Goal: Task Accomplishment & Management: Manage account settings

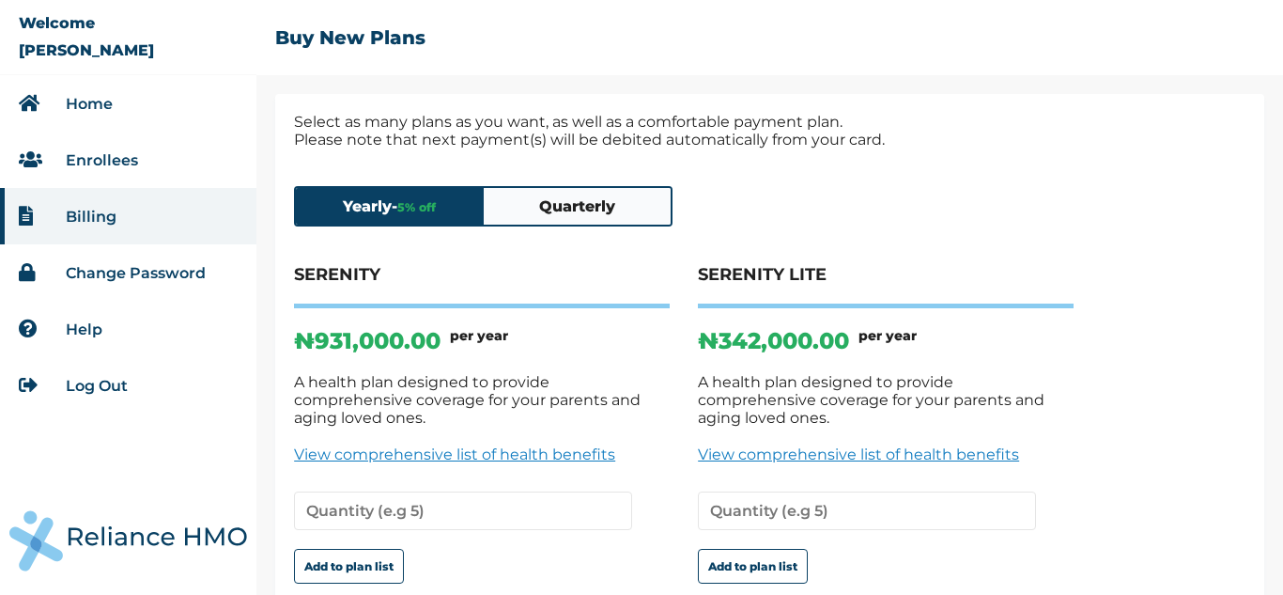
click at [147, 99] on li "Home" at bounding box center [128, 103] width 256 height 56
click at [94, 106] on link "Home" at bounding box center [89, 104] width 47 height 18
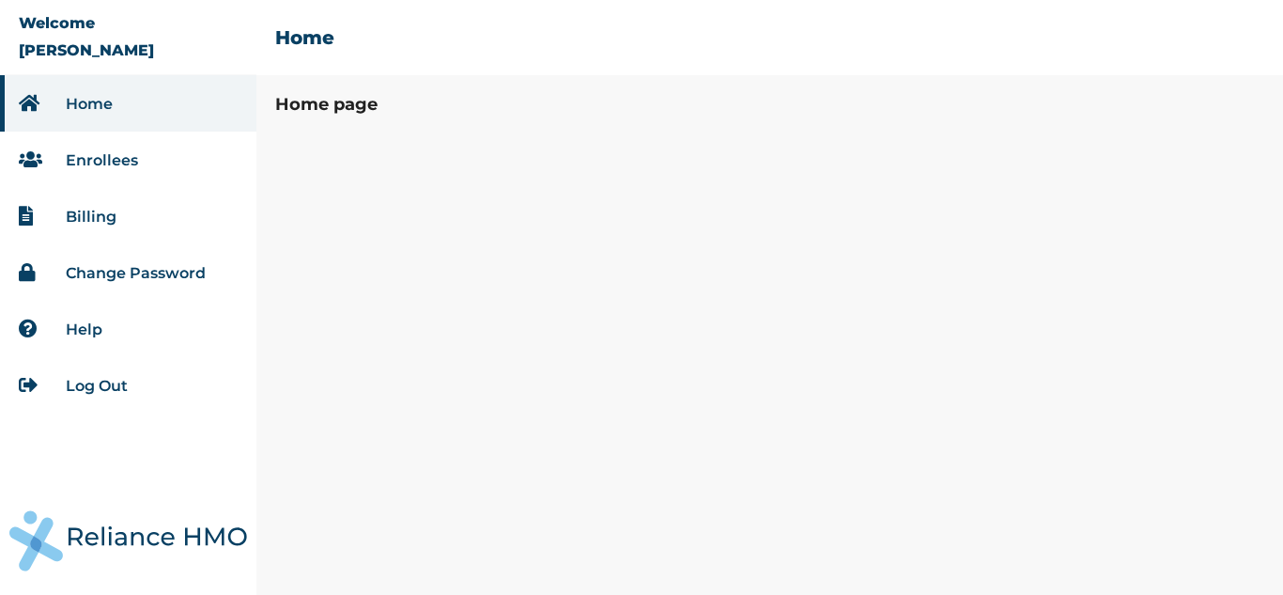
click at [81, 211] on link "Billing" at bounding box center [91, 217] width 51 height 18
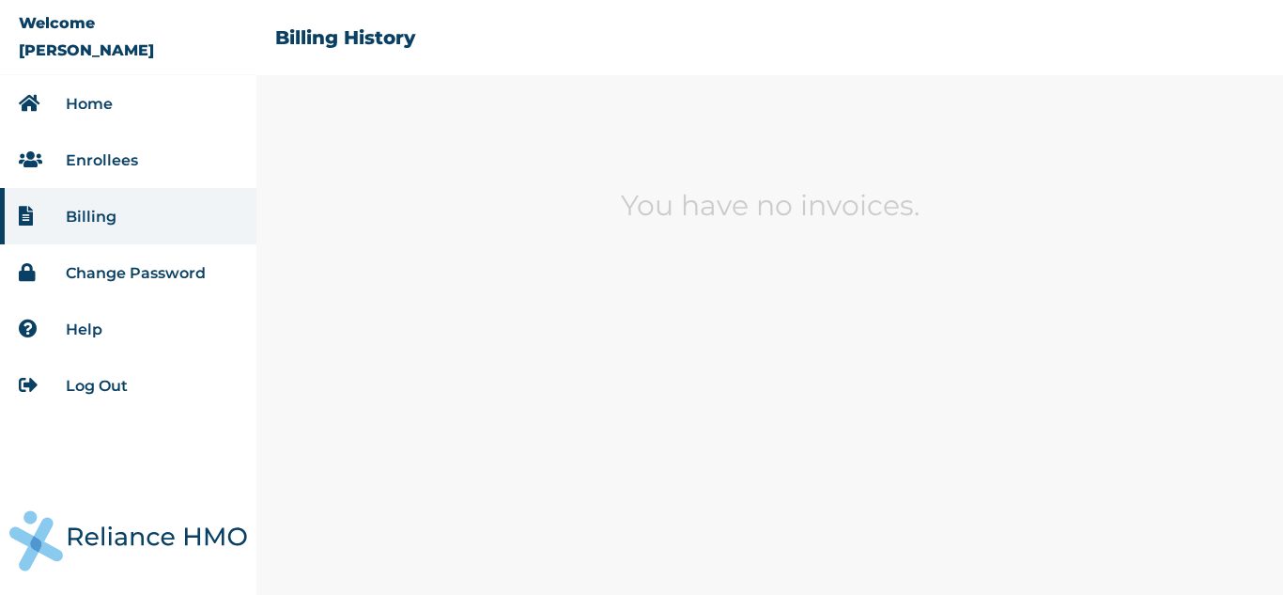
click at [87, 101] on link "Home" at bounding box center [89, 104] width 47 height 18
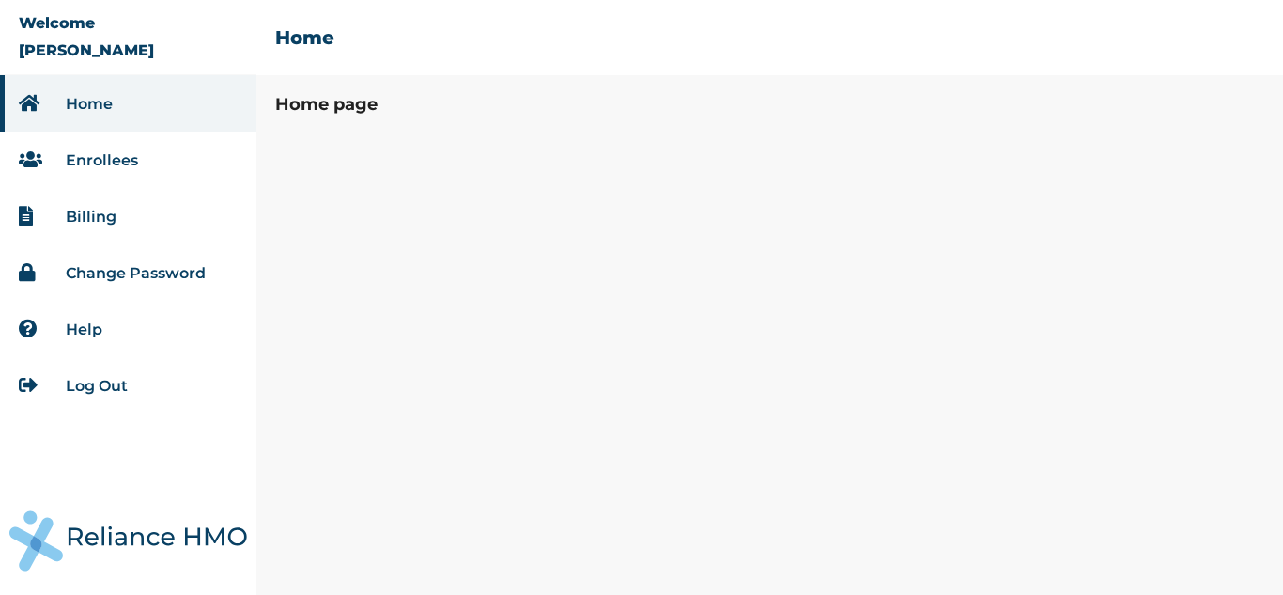
click at [88, 383] on link "Log Out" at bounding box center [97, 386] width 62 height 18
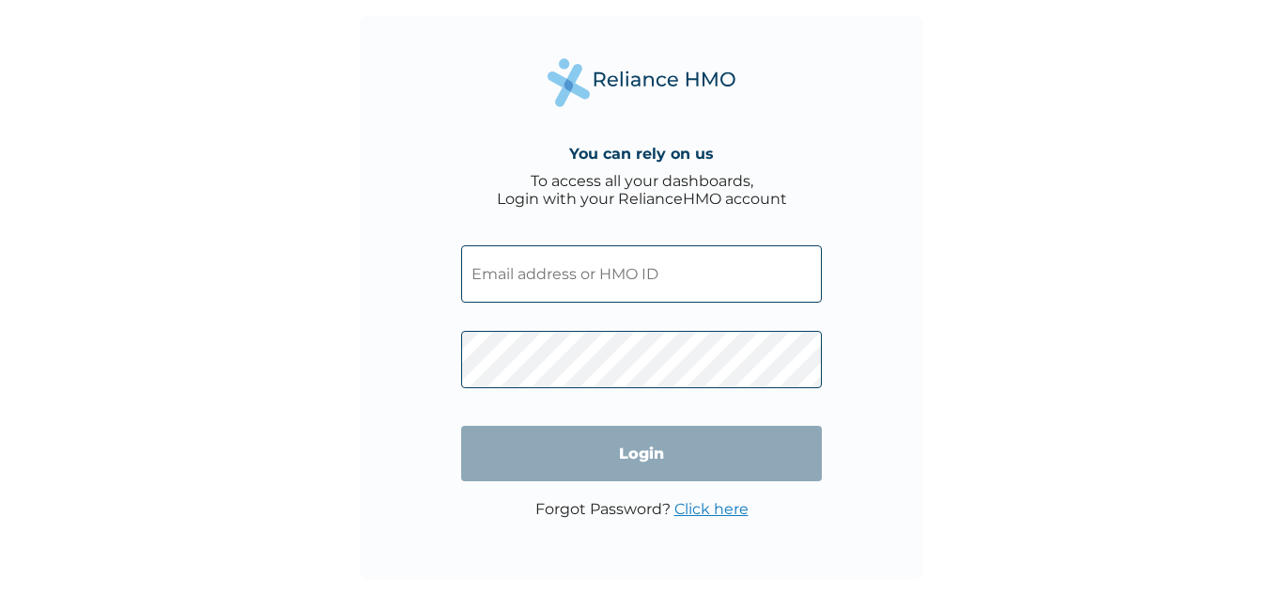
click at [637, 287] on input "text" at bounding box center [641, 273] width 361 height 57
type input "[EMAIL_ADDRESS][DOMAIN_NAME]"
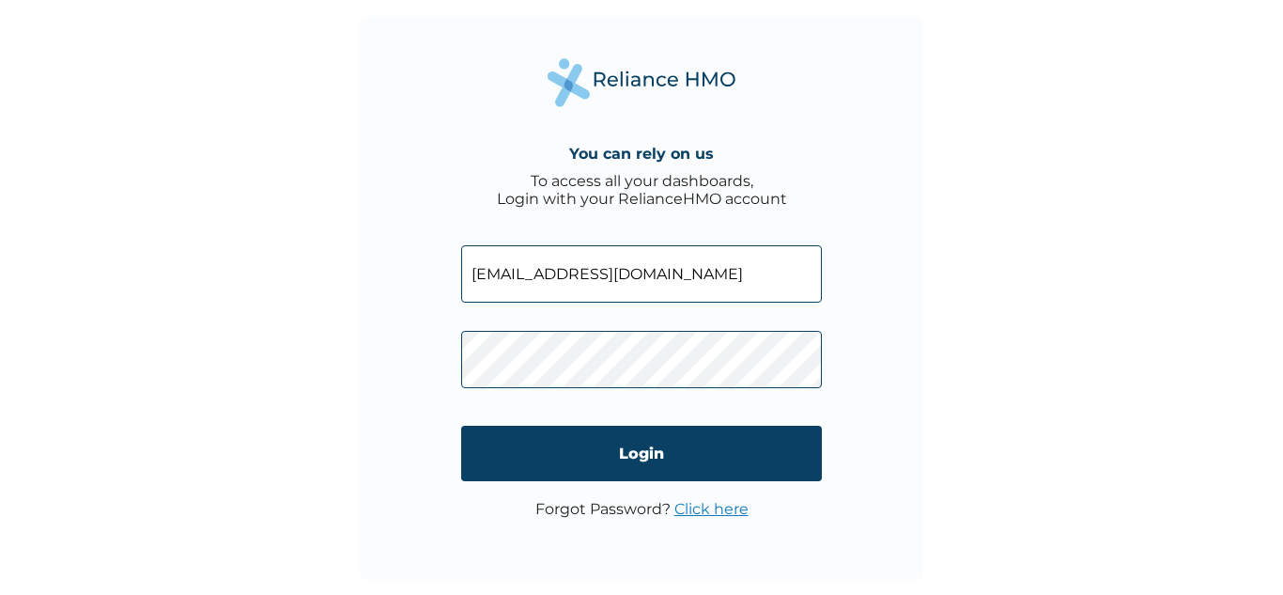
click input "Login" at bounding box center [641, 453] width 361 height 55
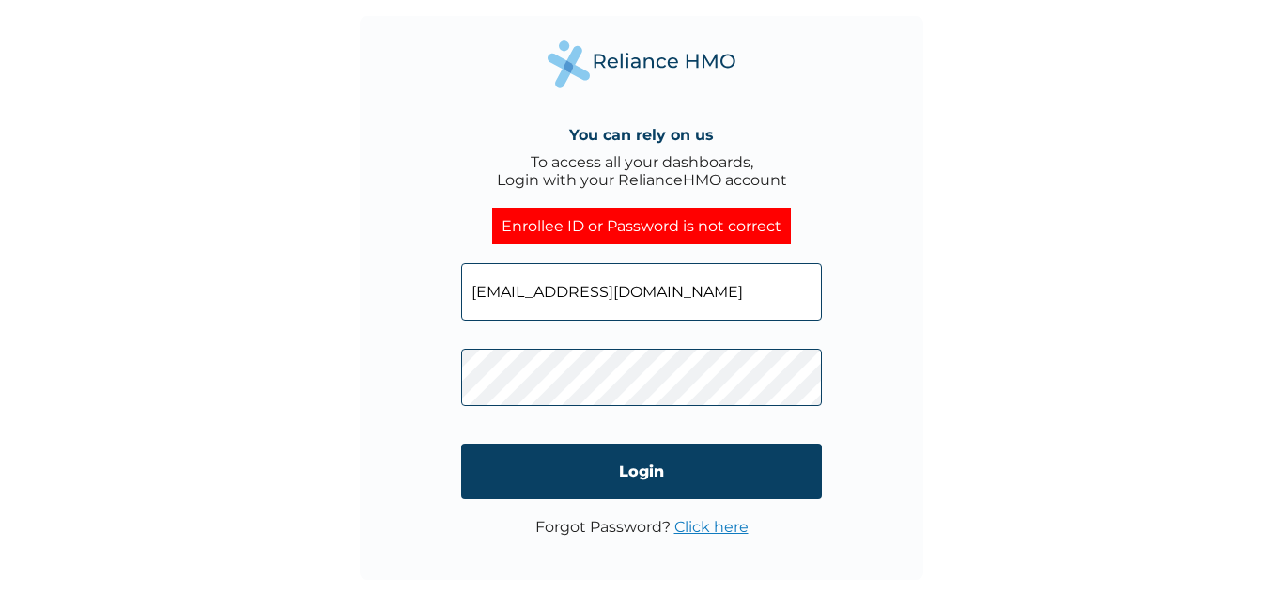
click input "Login" at bounding box center [641, 470] width 361 height 55
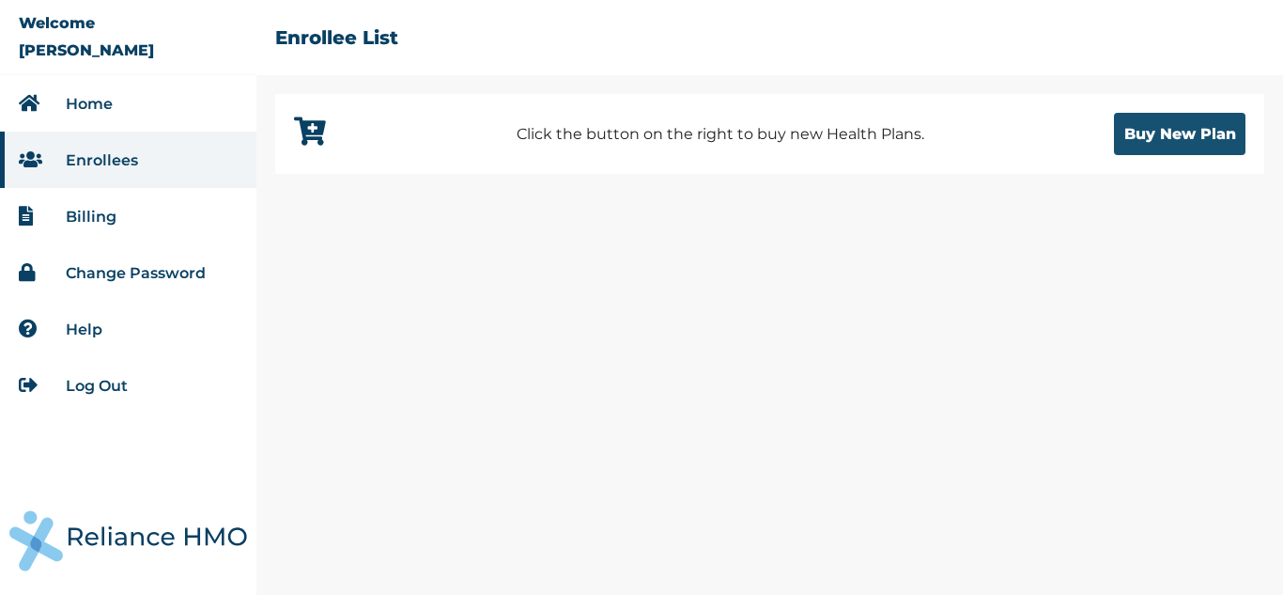
click at [1178, 125] on button "Buy New Plan" at bounding box center [1180, 134] width 132 height 42
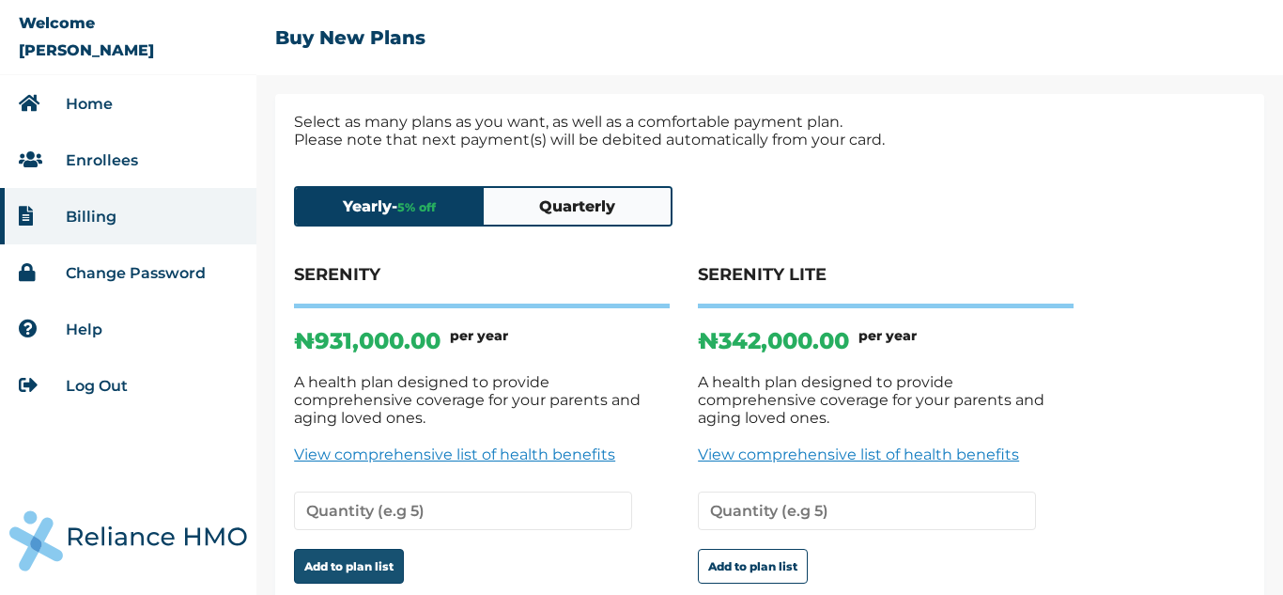
click at [350, 549] on button "Add to plan list" at bounding box center [349, 566] width 110 height 35
type input "1"
click at [343, 549] on button "Add to plan list" at bounding box center [349, 566] width 110 height 35
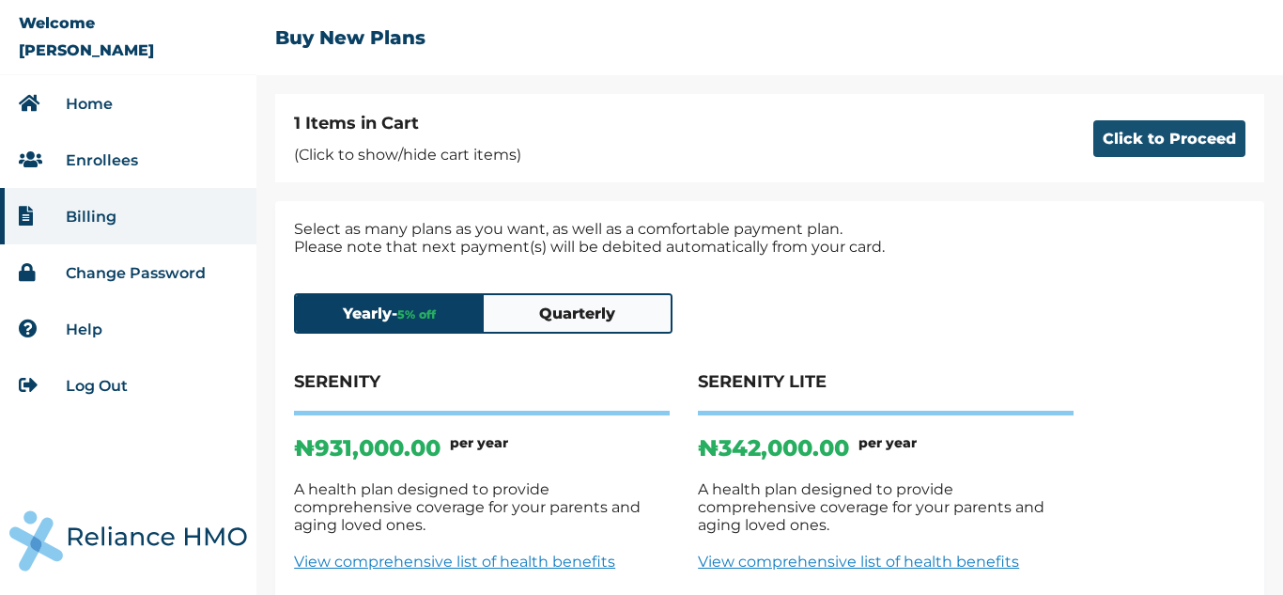
click at [1158, 138] on button "Click to Proceed" at bounding box center [1170, 138] width 152 height 37
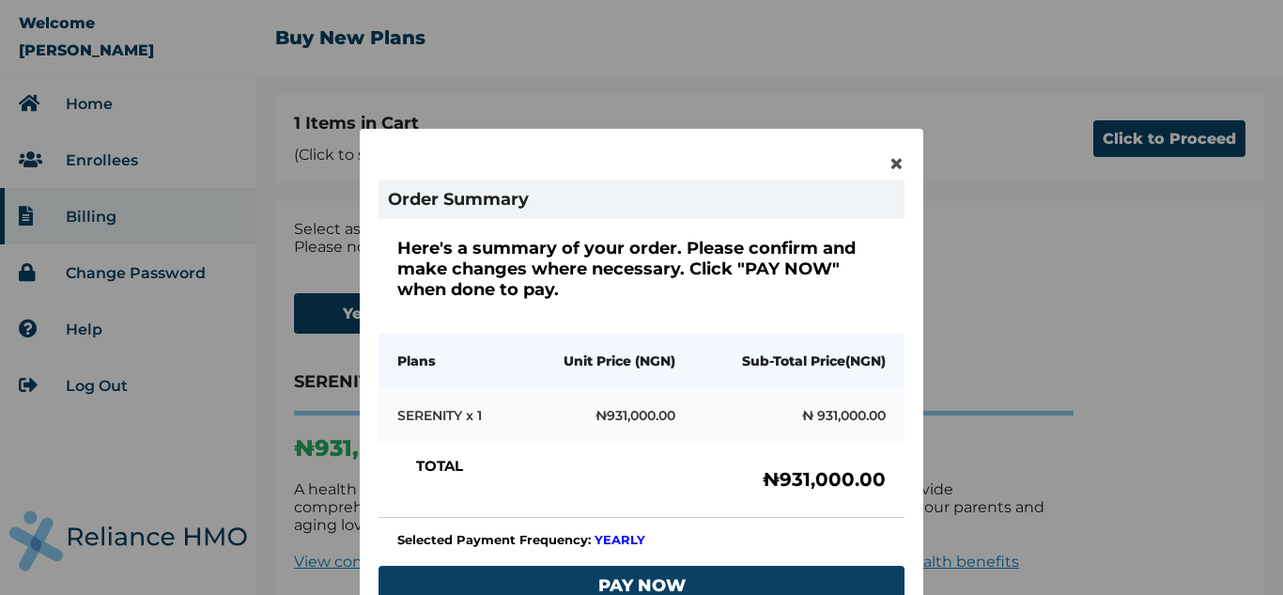
scroll to position [154, 0]
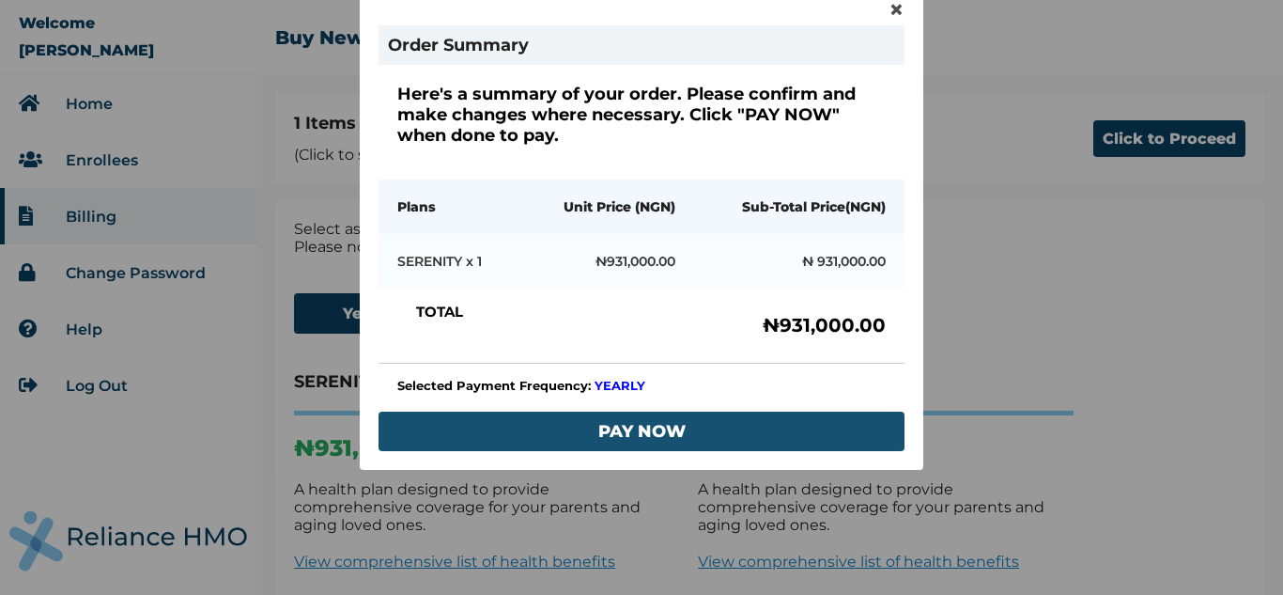
click at [659, 426] on button "PAY NOW" at bounding box center [642, 430] width 526 height 39
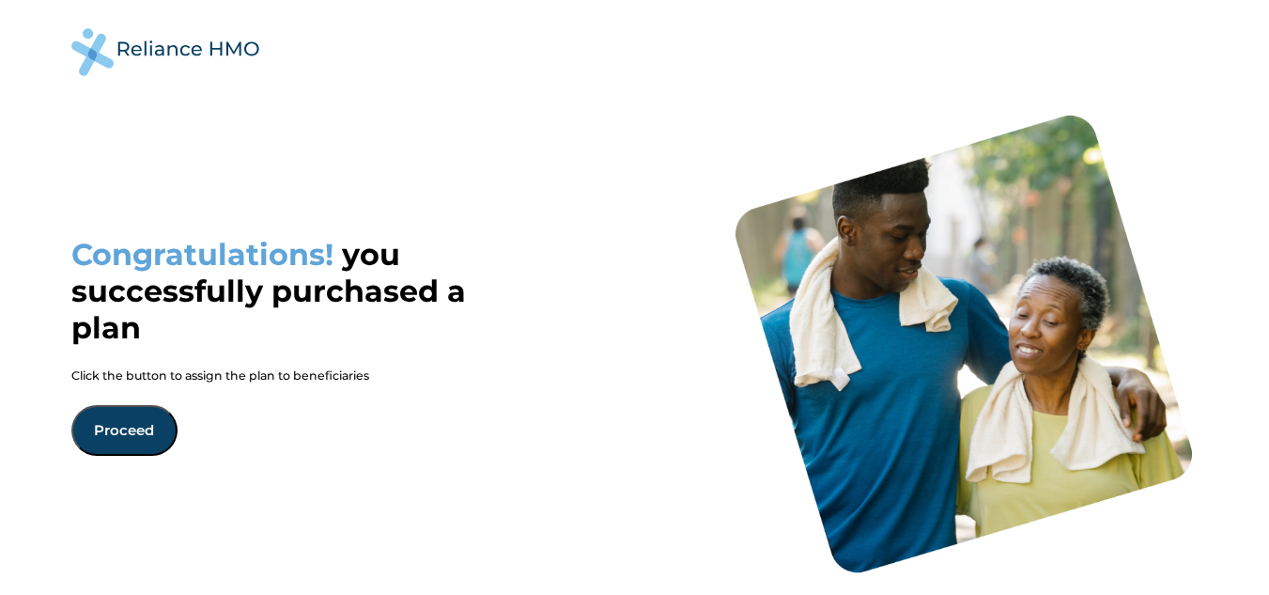
click at [129, 435] on button "Proceed" at bounding box center [124, 430] width 106 height 51
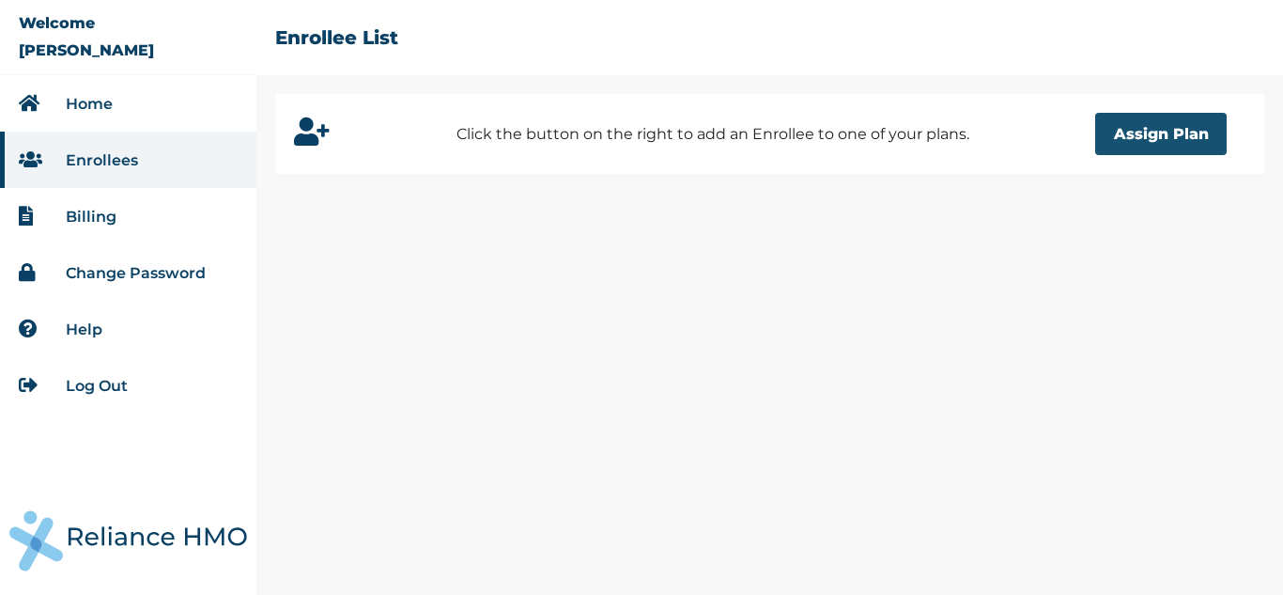
click at [1176, 134] on button "Assign Plan" at bounding box center [1161, 134] width 132 height 42
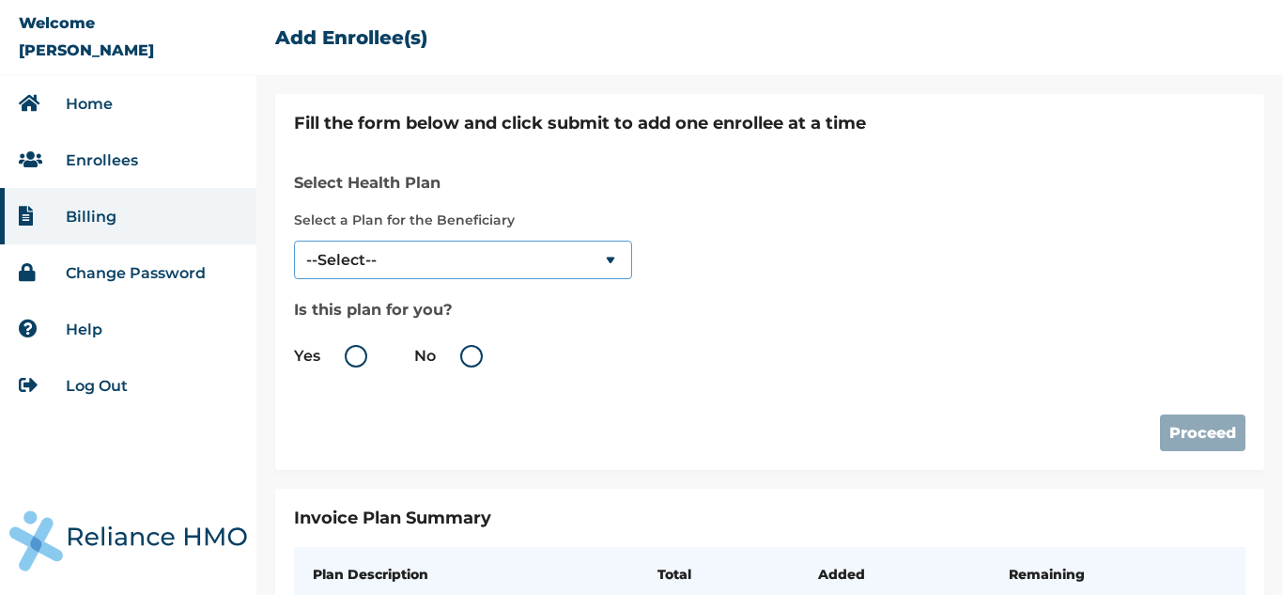
click at [509, 251] on select "--Select-- SERENITY" at bounding box center [463, 259] width 338 height 39
select select "18027"
click at [294, 240] on select "--Select-- SERENITY" at bounding box center [463, 259] width 338 height 39
click at [478, 354] on label "No" at bounding box center [453, 356] width 78 height 23
click at [455, 354] on input "No" at bounding box center [440, 356] width 30 height 30
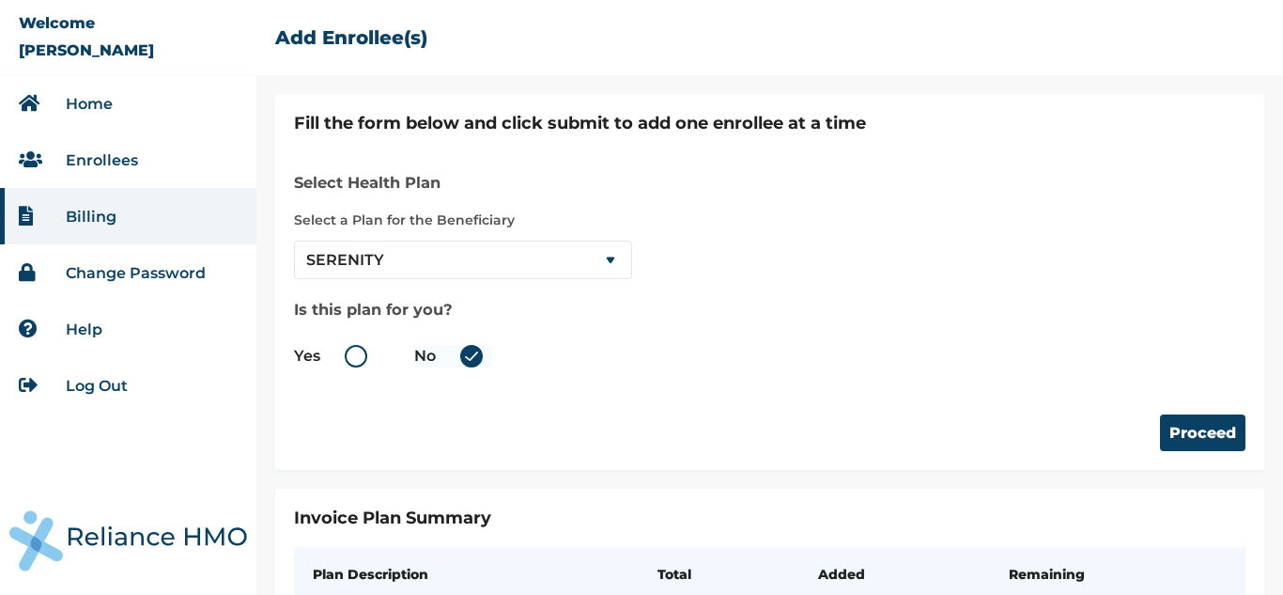
radio input "true"
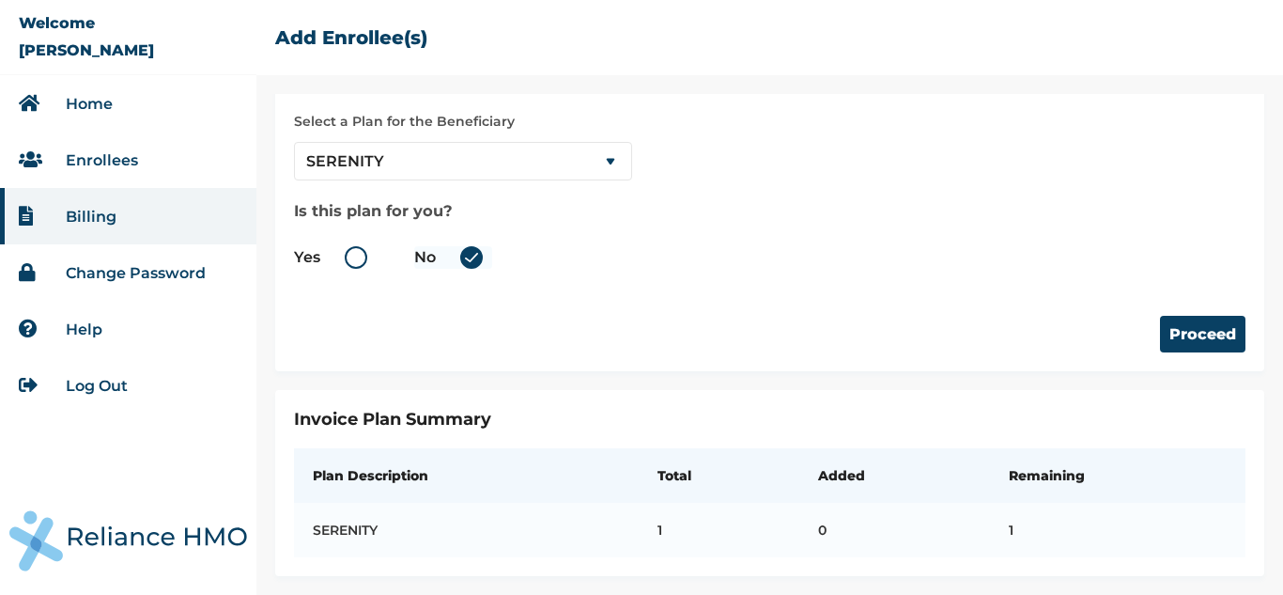
click at [355, 246] on label "Yes" at bounding box center [335, 257] width 83 height 23
click at [339, 243] on input "Yes" at bounding box center [324, 257] width 30 height 30
radio input "true"
click at [1202, 316] on button "Proceed" at bounding box center [1202, 334] width 85 height 37
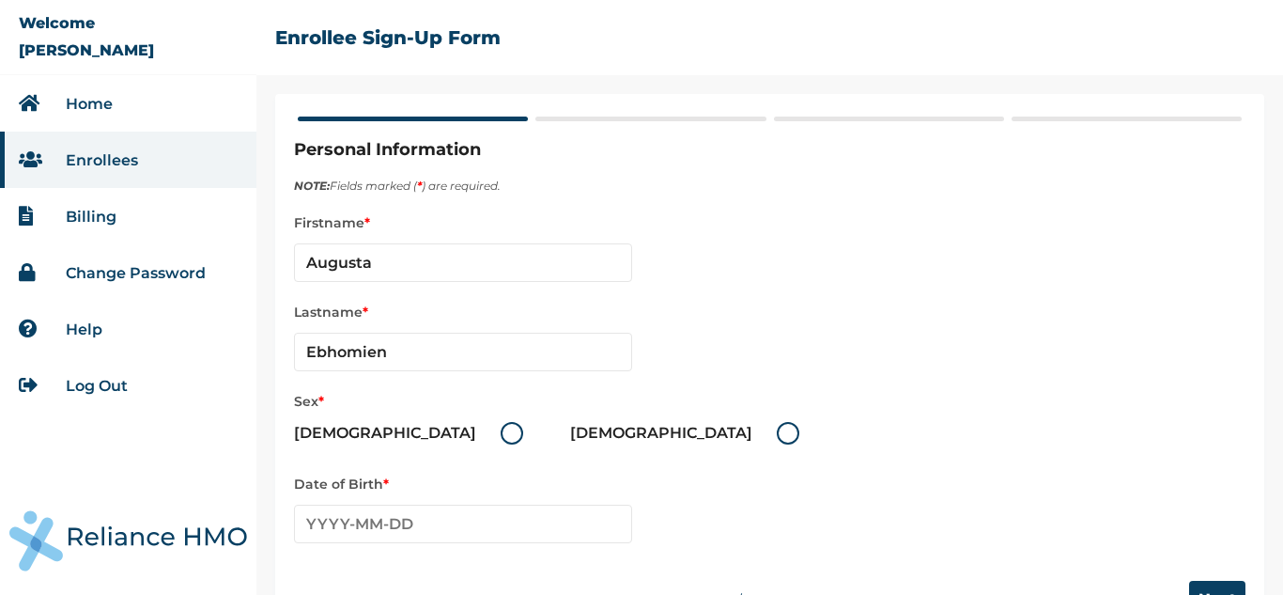
scroll to position [60, 0]
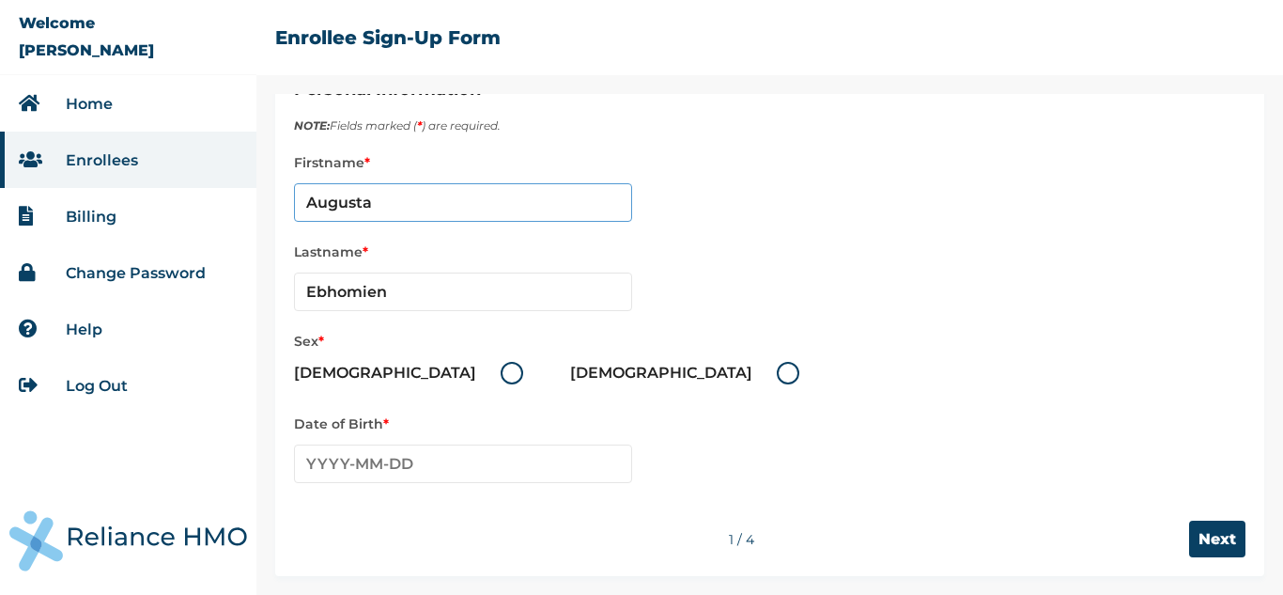
click at [417, 207] on input "Augusta" at bounding box center [463, 202] width 338 height 39
type input "A"
type input "r"
type input "Rose"
click at [406, 284] on input "Ebhomien" at bounding box center [463, 291] width 338 height 39
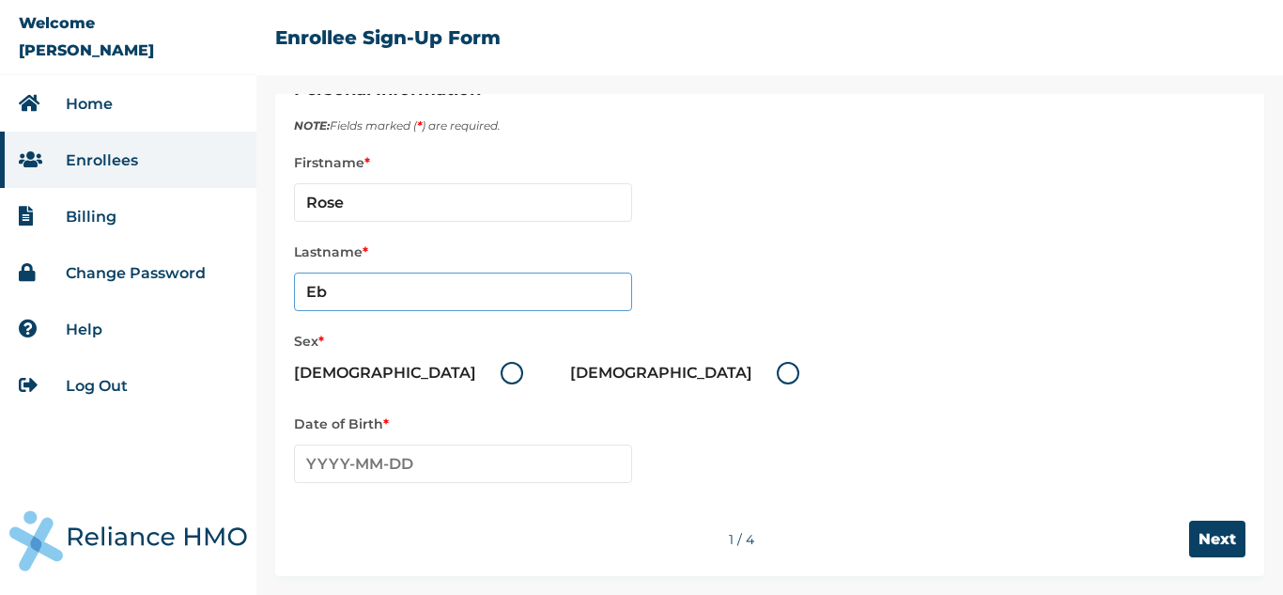
type input "E"
type input "Onoko"
click at [570, 367] on label "Female" at bounding box center [689, 373] width 239 height 23
click at [751, 367] on input "Female" at bounding box center [766, 373] width 30 height 30
radio input "true"
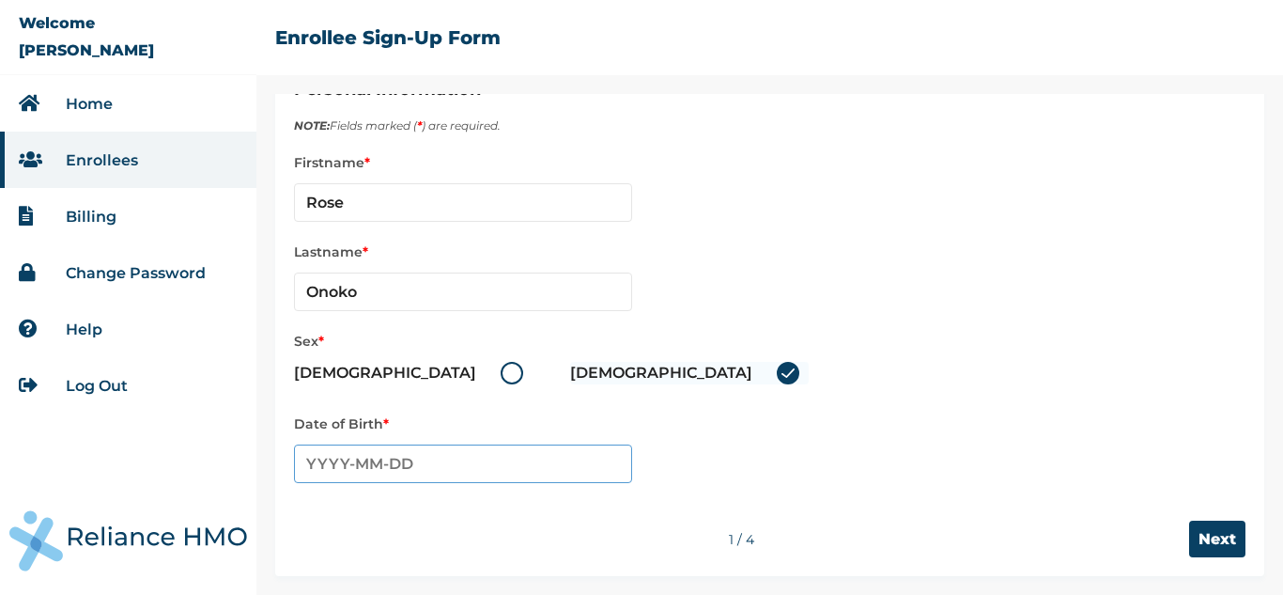
click at [468, 462] on input "text" at bounding box center [463, 463] width 338 height 39
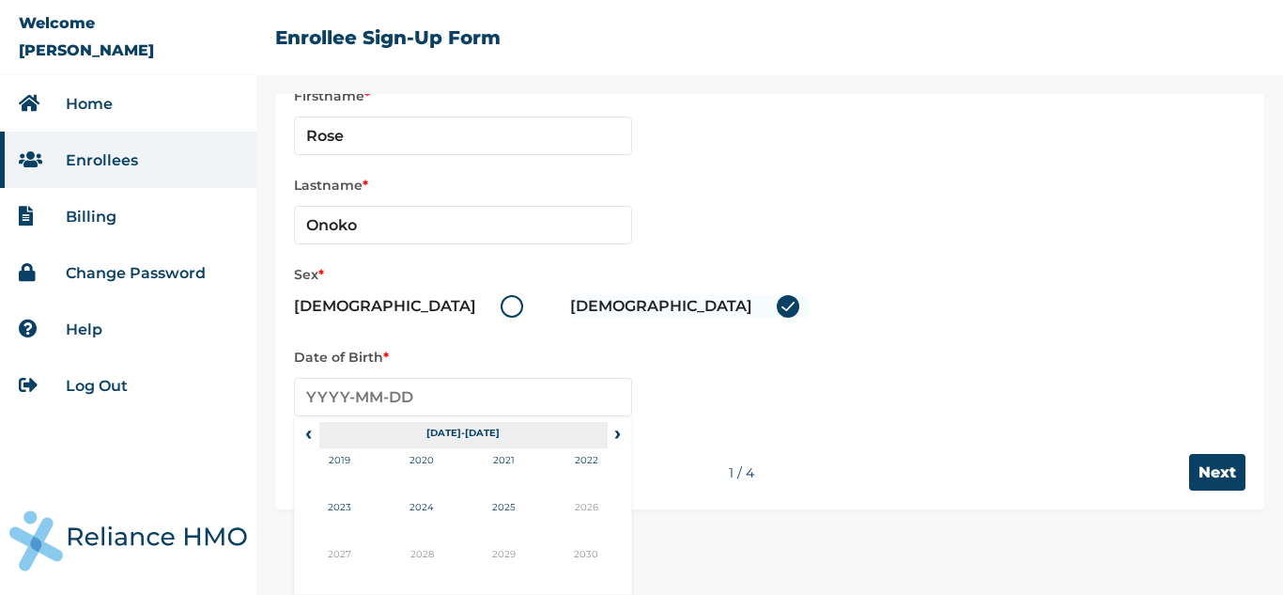
click at [456, 429] on th "2020-2029" at bounding box center [463, 435] width 288 height 26
click at [308, 434] on span "‹" at bounding box center [309, 433] width 20 height 23
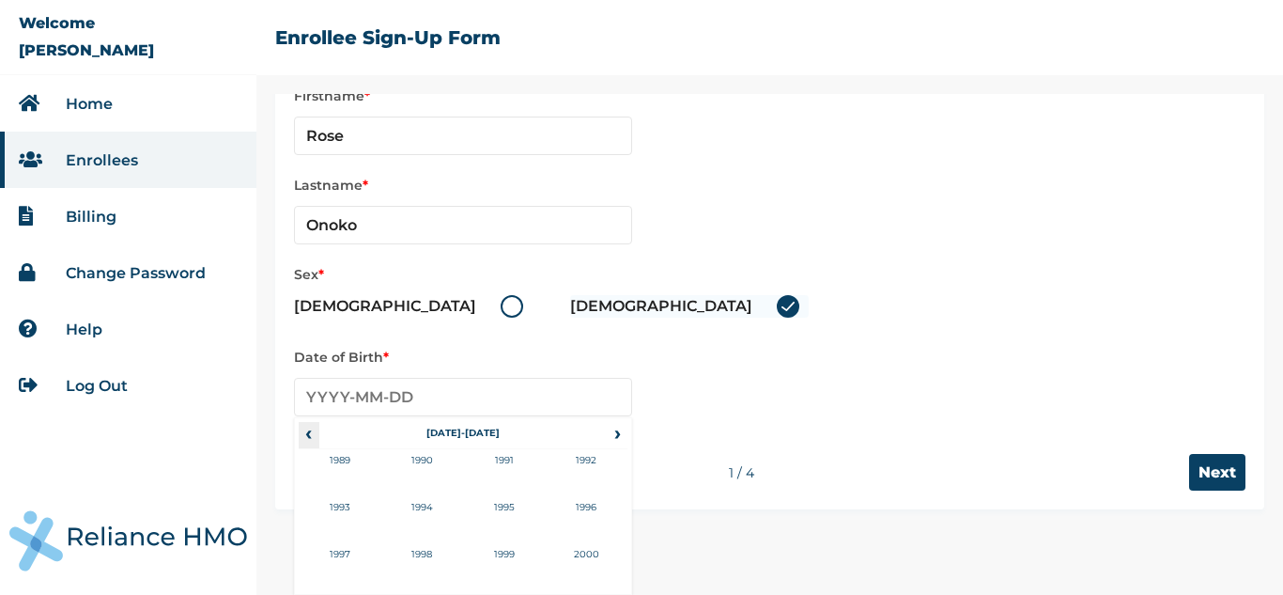
click at [308, 434] on span "‹" at bounding box center [309, 433] width 20 height 23
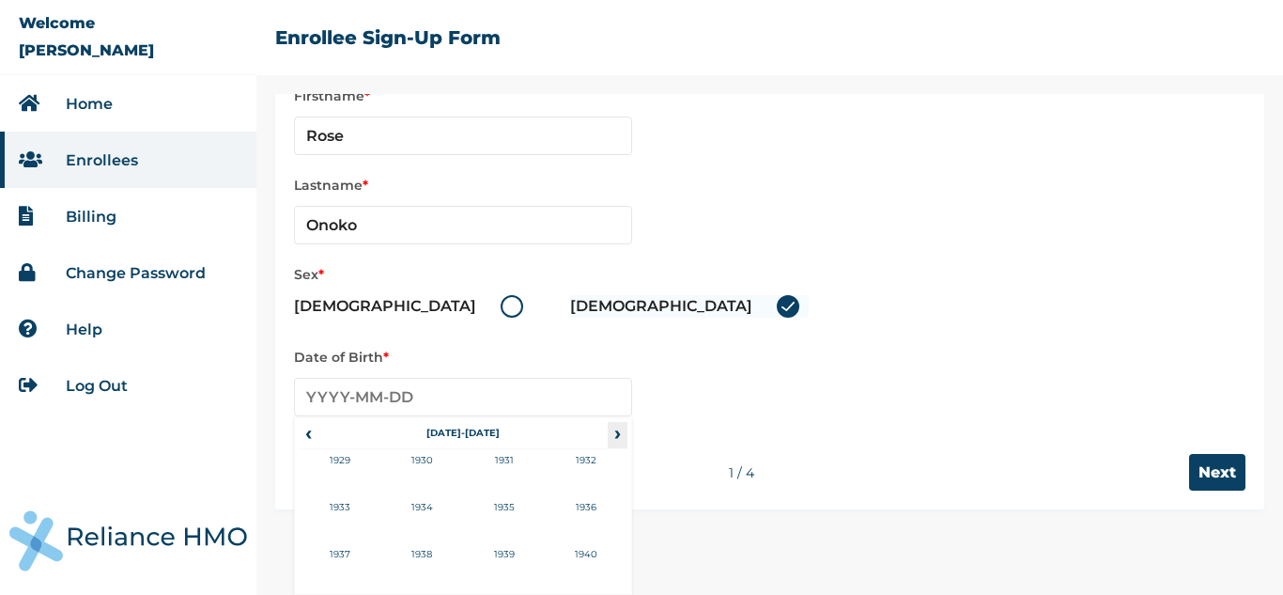
click at [618, 432] on span "›" at bounding box center [618, 433] width 21 height 23
click at [422, 555] on td "1948" at bounding box center [422, 566] width 83 height 47
click at [592, 564] on td "Dec" at bounding box center [587, 566] width 83 height 47
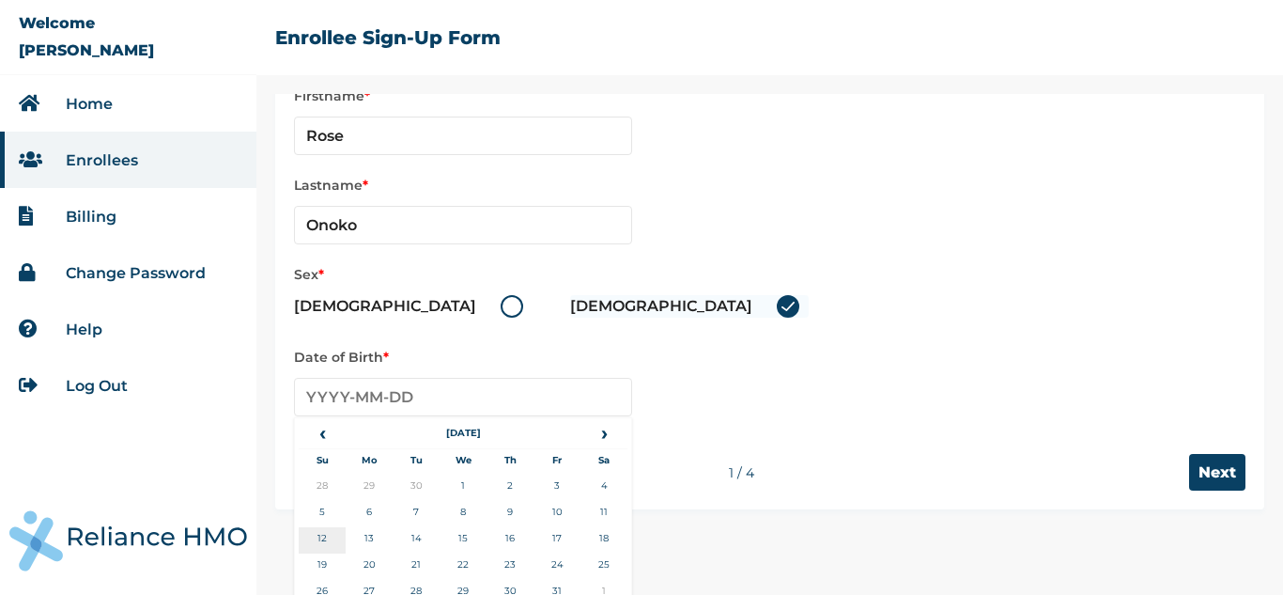
click at [327, 535] on td "12" at bounding box center [322, 540] width 47 height 26
type input "1948-12-12"
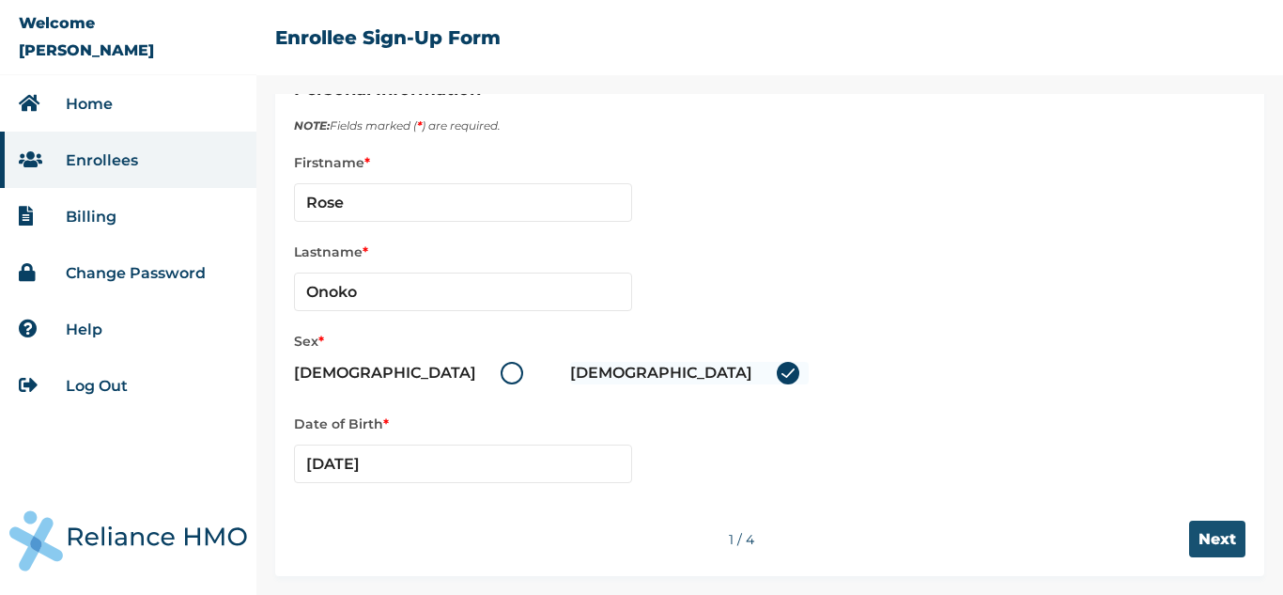
click at [1201, 536] on input "Next" at bounding box center [1217, 538] width 56 height 37
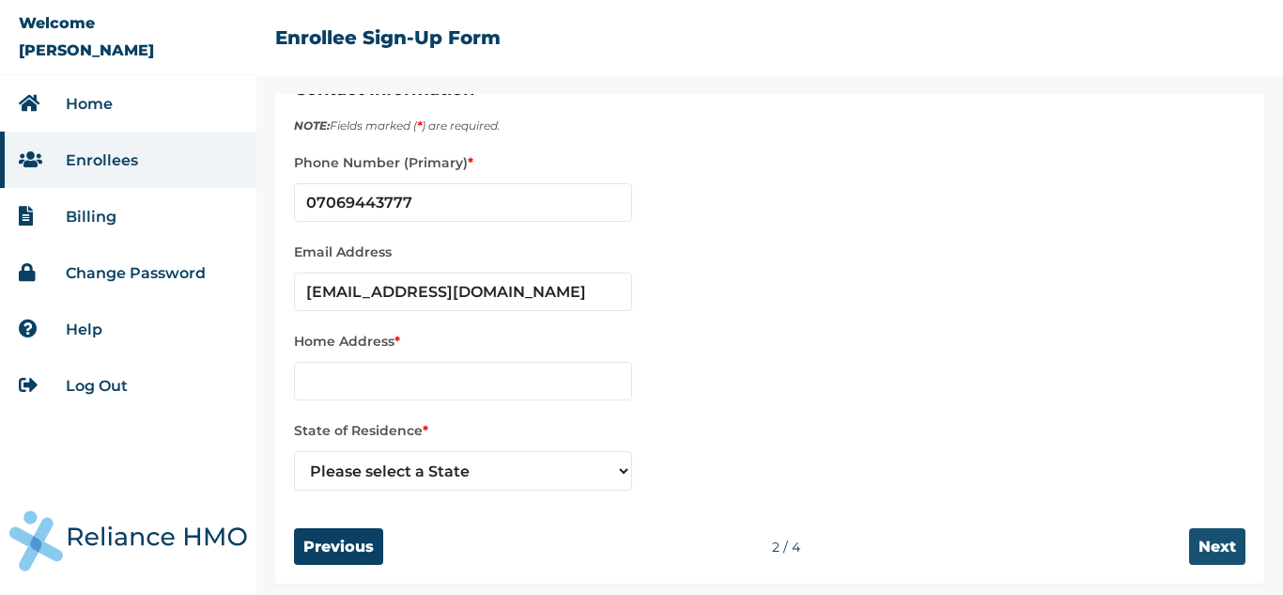
scroll to position [68, 0]
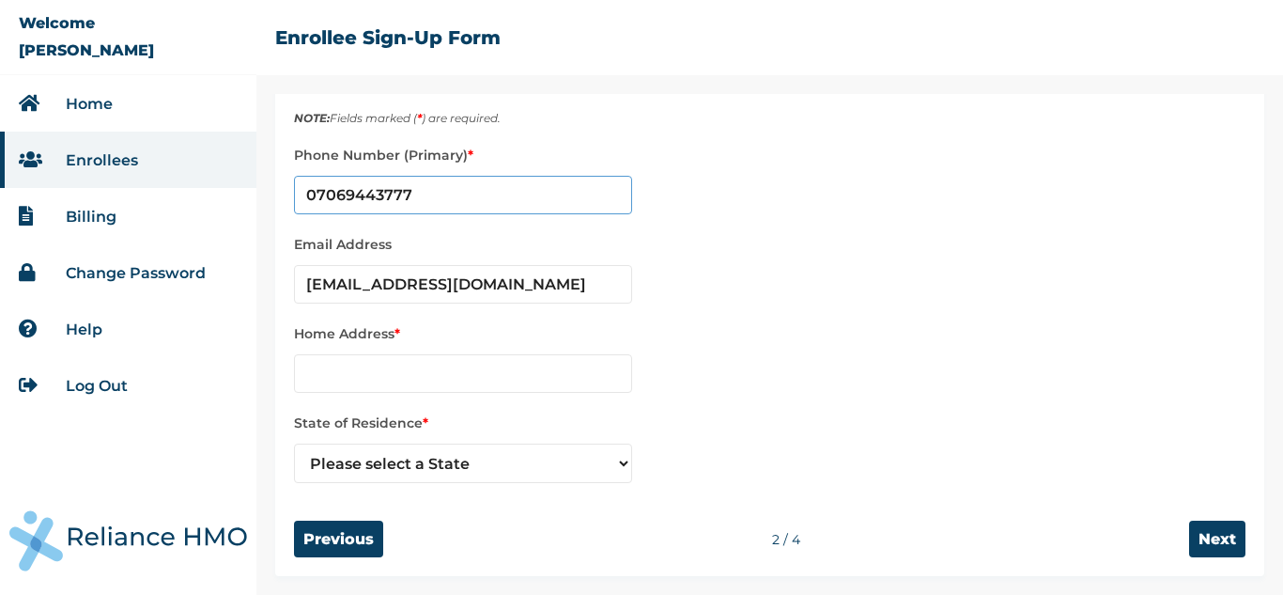
click at [463, 213] on input "phone" at bounding box center [463, 195] width 338 height 39
click at [457, 192] on input "phone" at bounding box center [463, 195] width 338 height 39
click at [426, 199] on input "phone" at bounding box center [463, 195] width 338 height 39
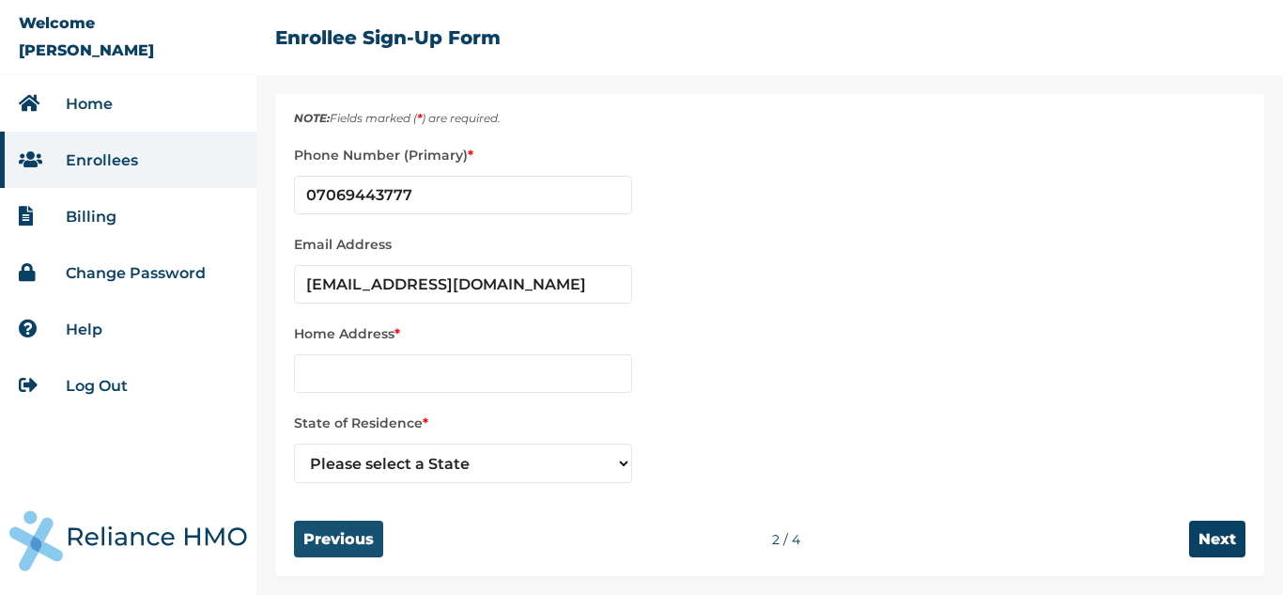
click at [337, 552] on input "Previous" at bounding box center [338, 538] width 89 height 37
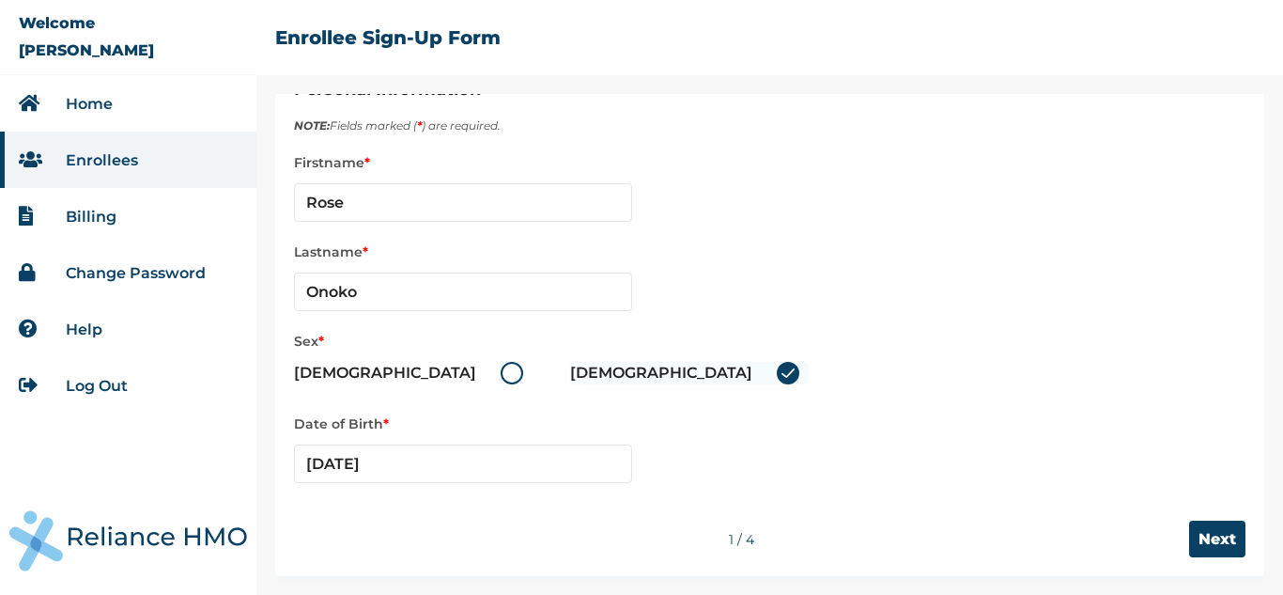
scroll to position [0, 0]
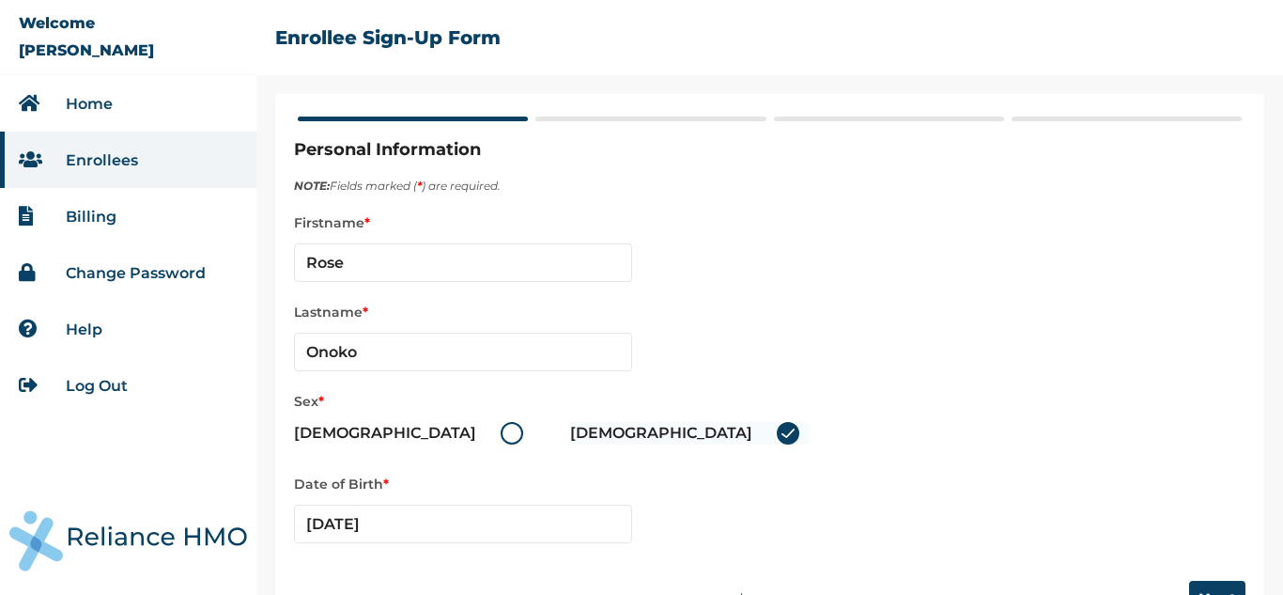
click at [140, 168] on li "Enrollees" at bounding box center [128, 160] width 256 height 56
click at [114, 103] on li "Home" at bounding box center [128, 103] width 256 height 56
click at [91, 105] on link "Home" at bounding box center [89, 104] width 47 height 18
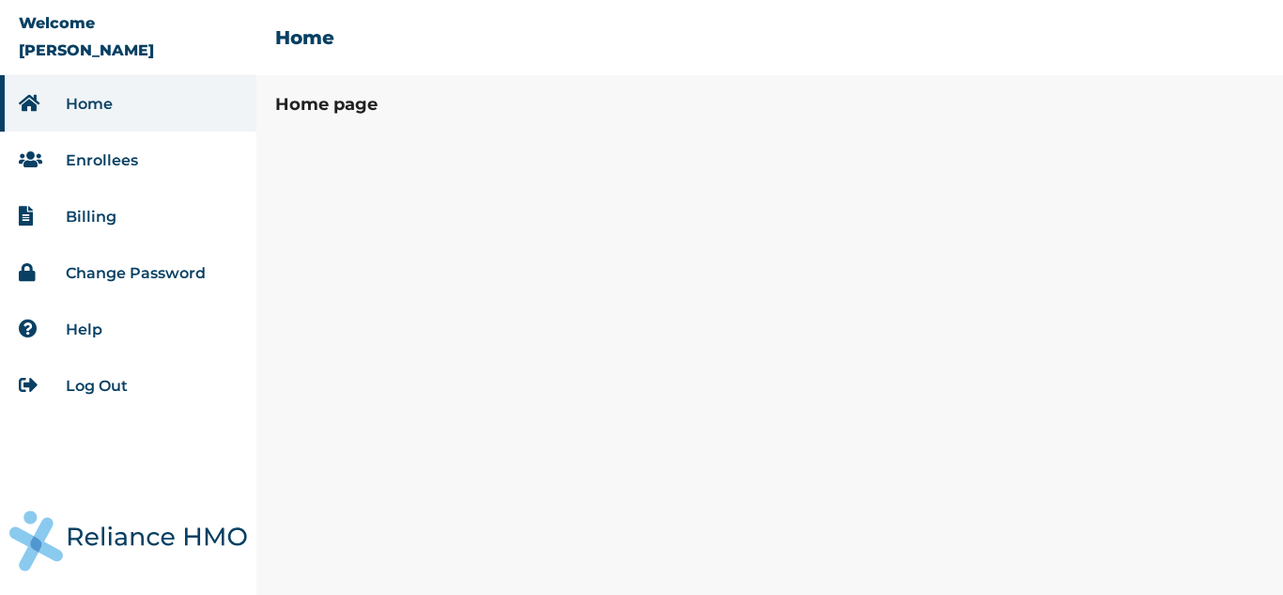
click at [91, 155] on link "Enrollees" at bounding box center [102, 160] width 72 height 18
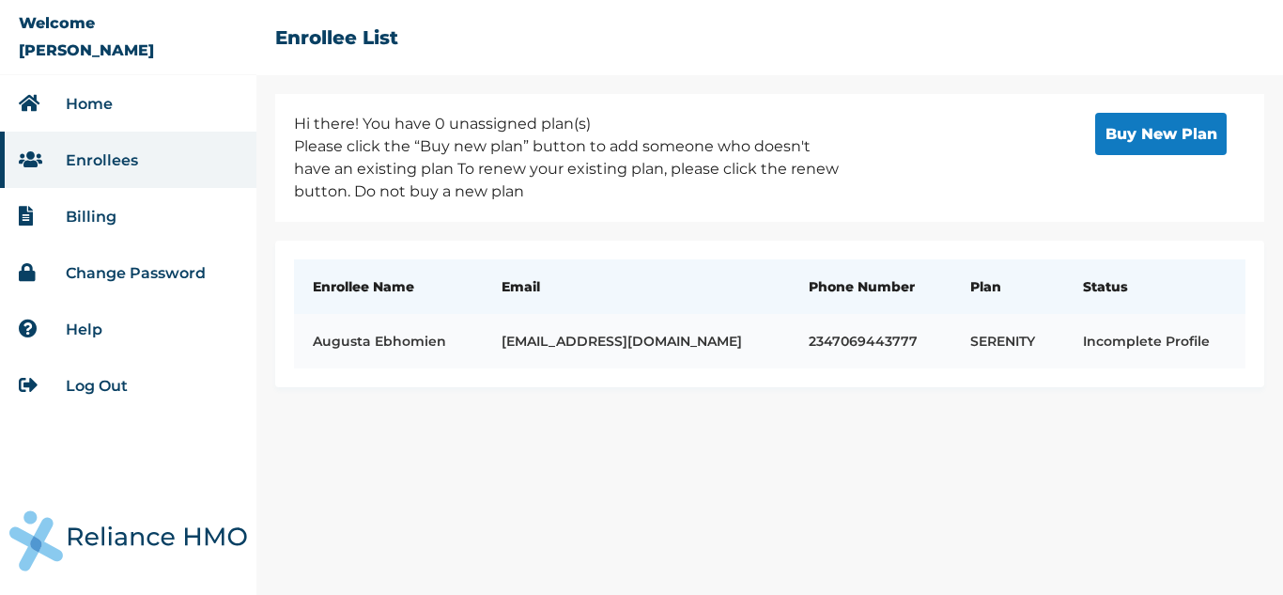
click at [1154, 340] on td "Incomplete Profile" at bounding box center [1154, 341] width 181 height 54
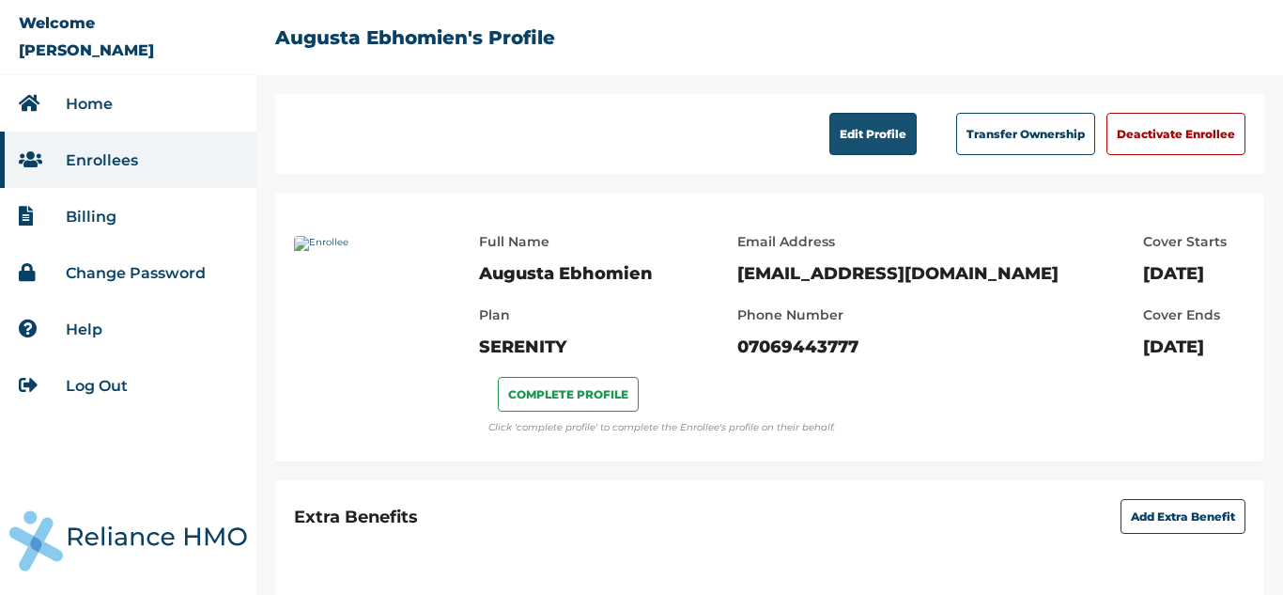
click at [878, 143] on button "Edit Profile" at bounding box center [873, 134] width 87 height 42
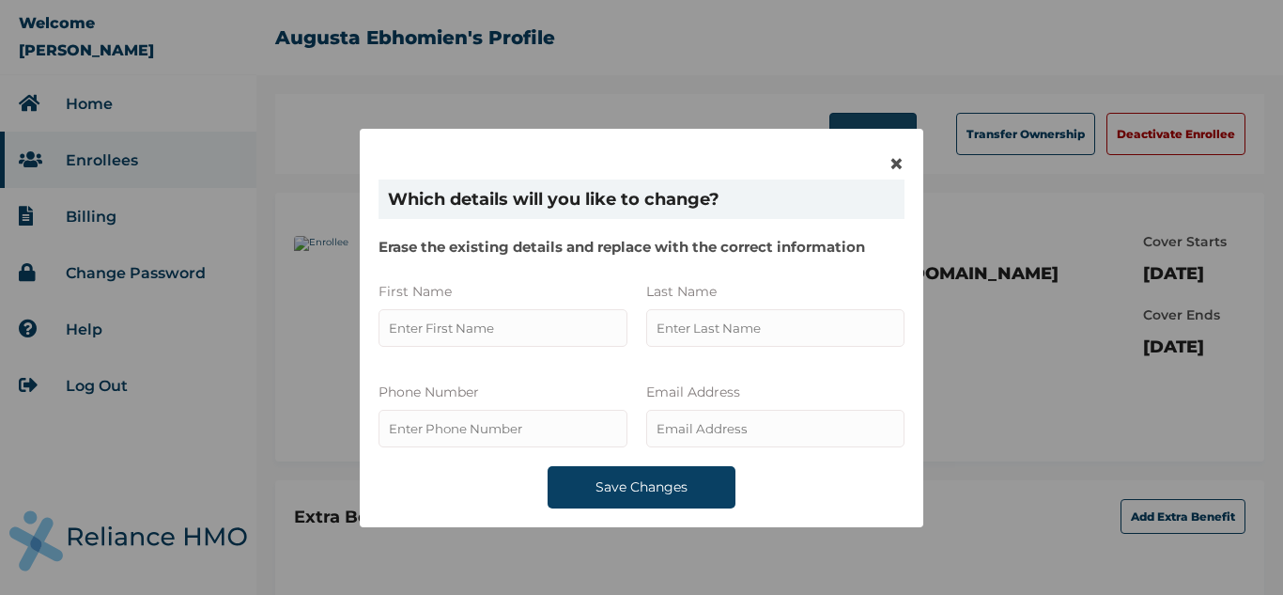
type input "Augusta"
type input "07069443777"
type input "Ebhomien"
type input "ebhomienaugusta@gmail.com"
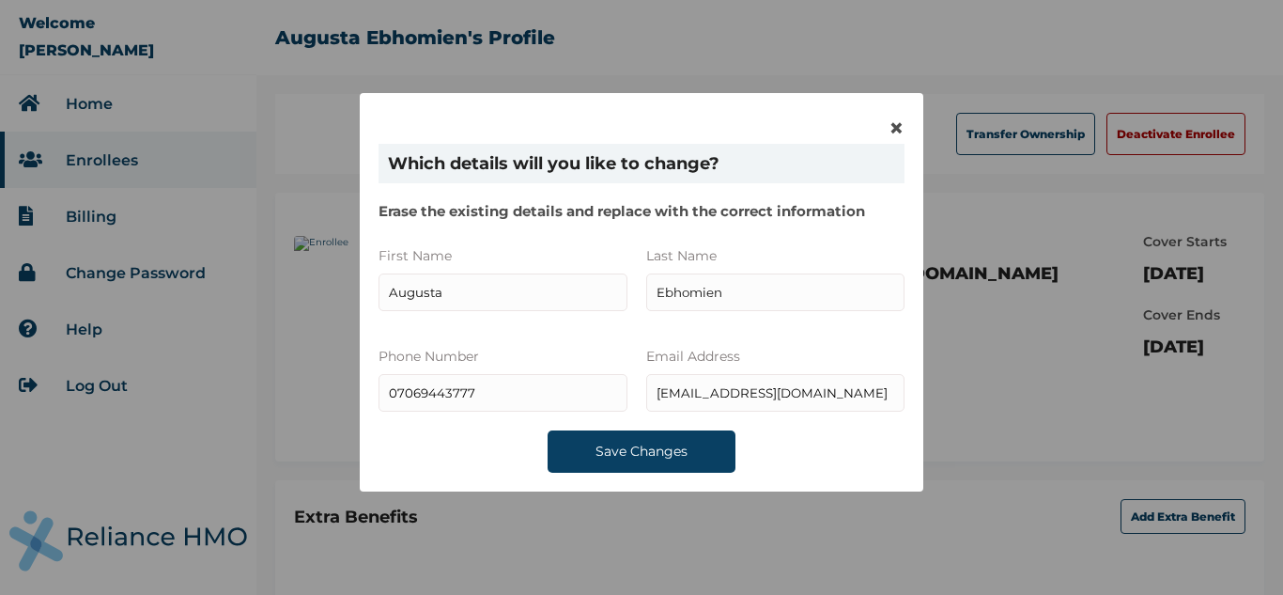
scroll to position [37, 0]
click at [474, 398] on input "phone" at bounding box center [503, 392] width 249 height 38
type input "0"
click at [485, 294] on input "First Name" at bounding box center [503, 291] width 249 height 38
type input "A"
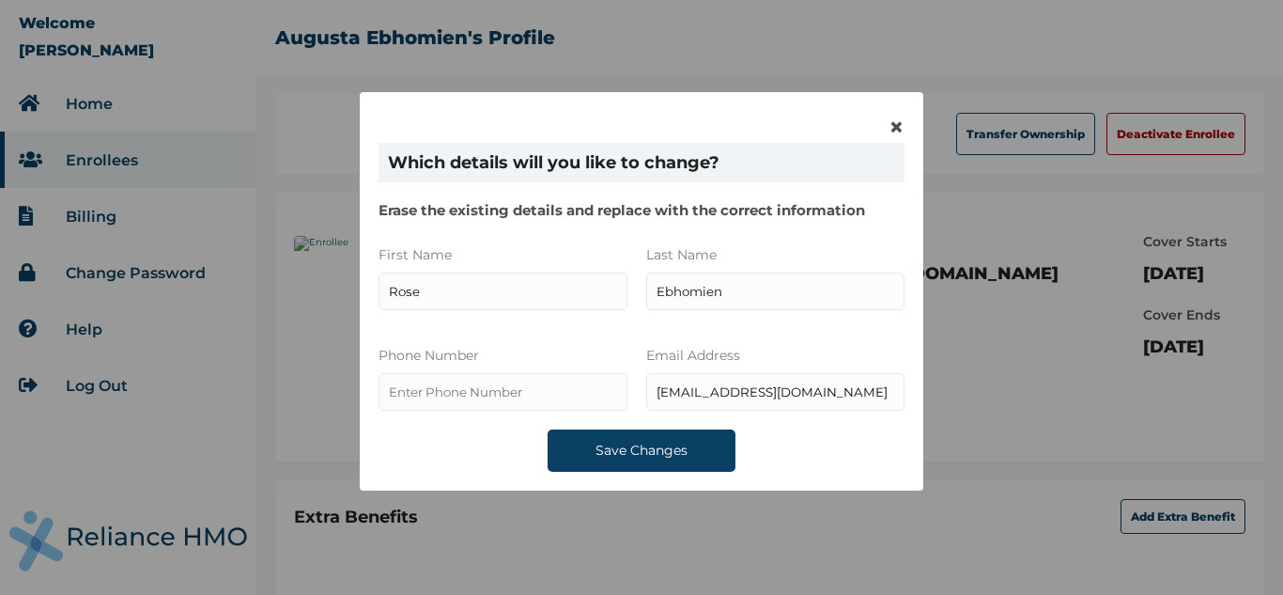
type input "Rose"
click at [724, 295] on input "name" at bounding box center [775, 291] width 258 height 38
type input "E"
type input "Onoko"
click at [569, 387] on input "phone" at bounding box center [503, 392] width 249 height 38
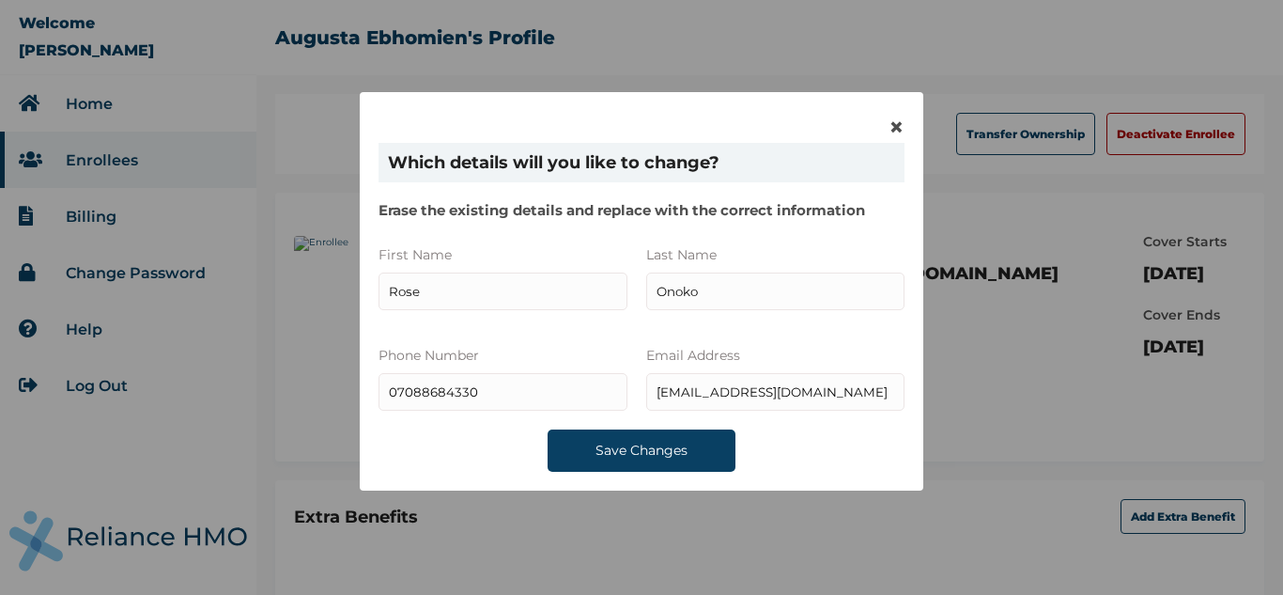
type input "07088684330"
click at [611, 442] on button "Save Changes" at bounding box center [642, 450] width 188 height 42
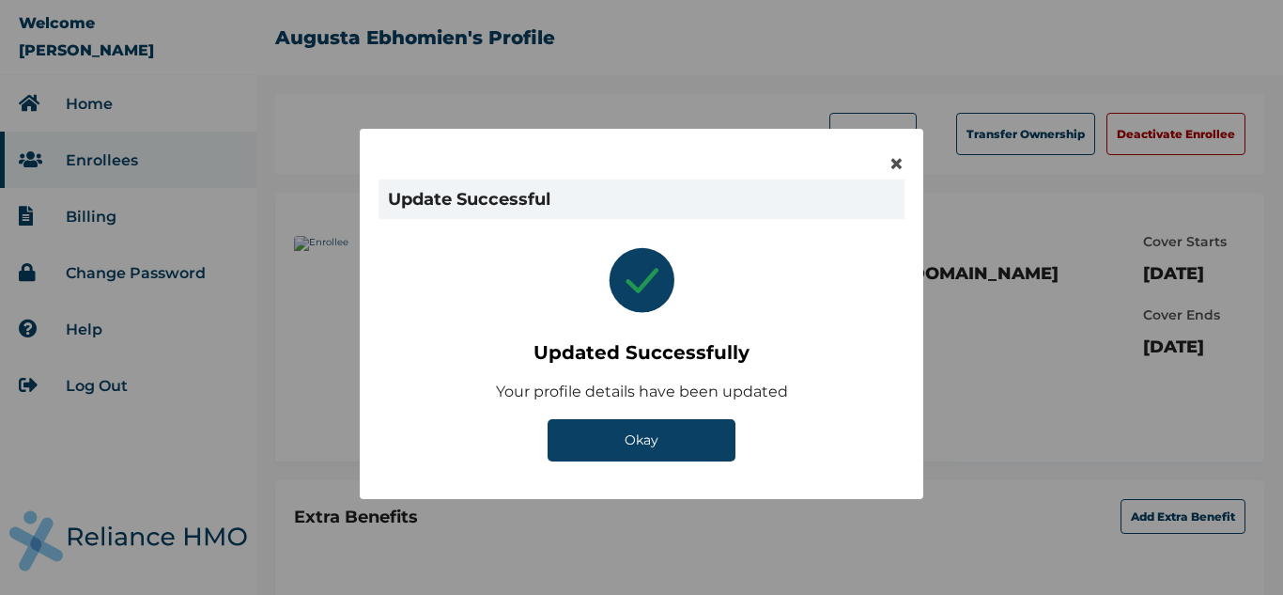
click at [611, 442] on button "Okay" at bounding box center [642, 440] width 188 height 42
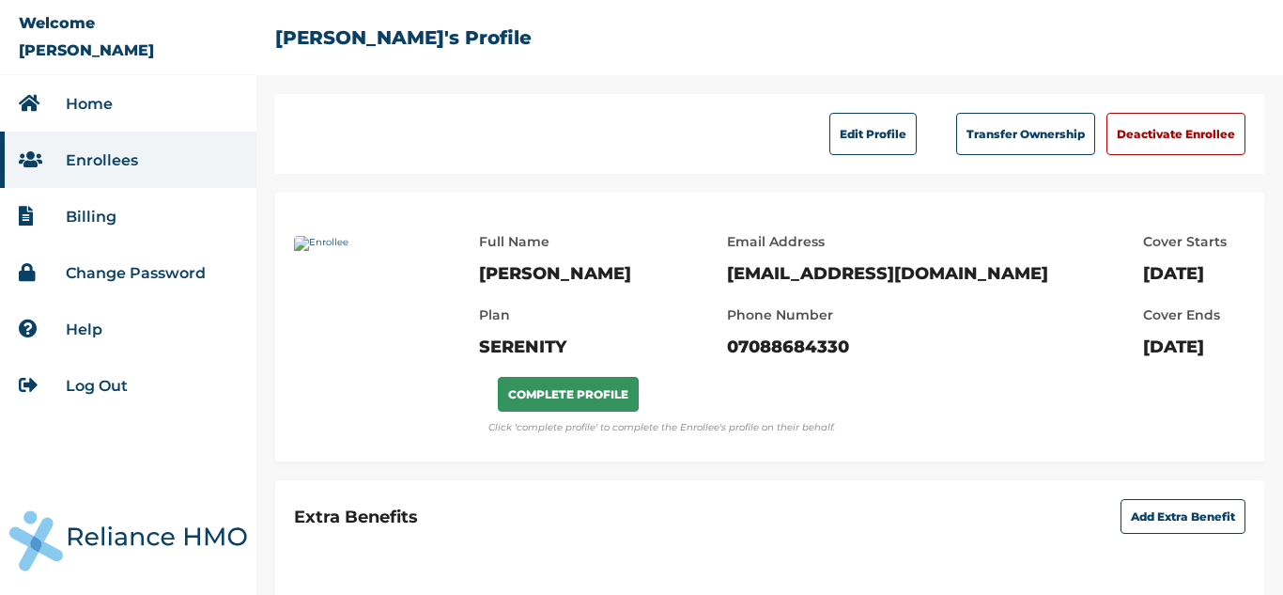
click at [601, 391] on button "COMPLETE PROFILE" at bounding box center [568, 394] width 141 height 35
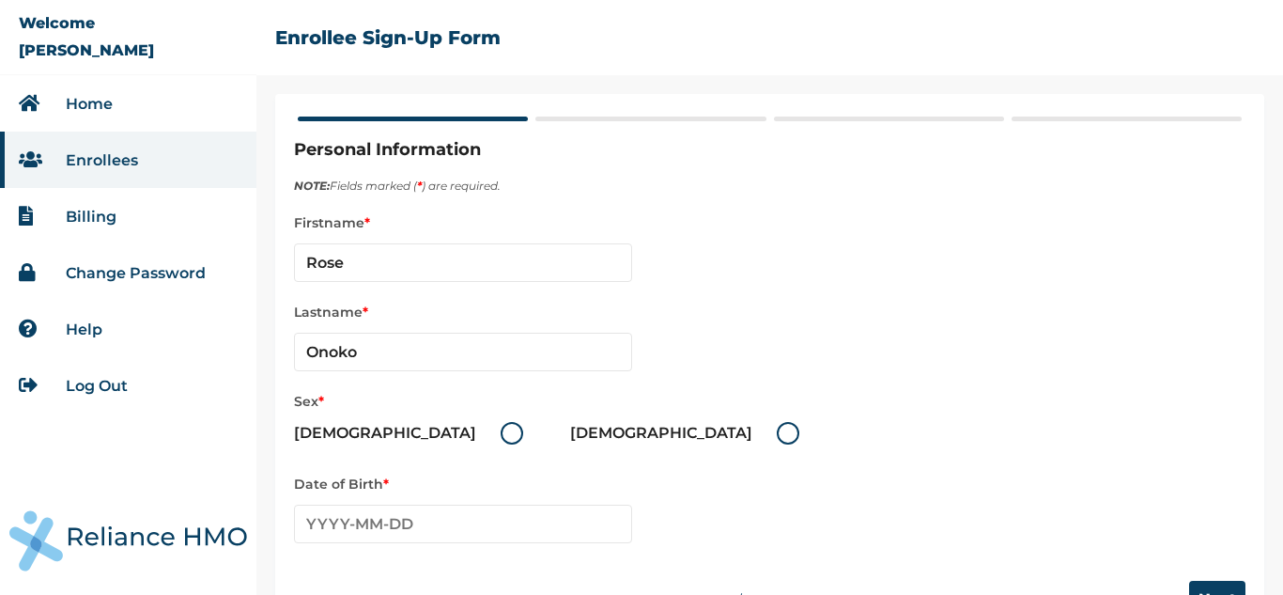
scroll to position [60, 0]
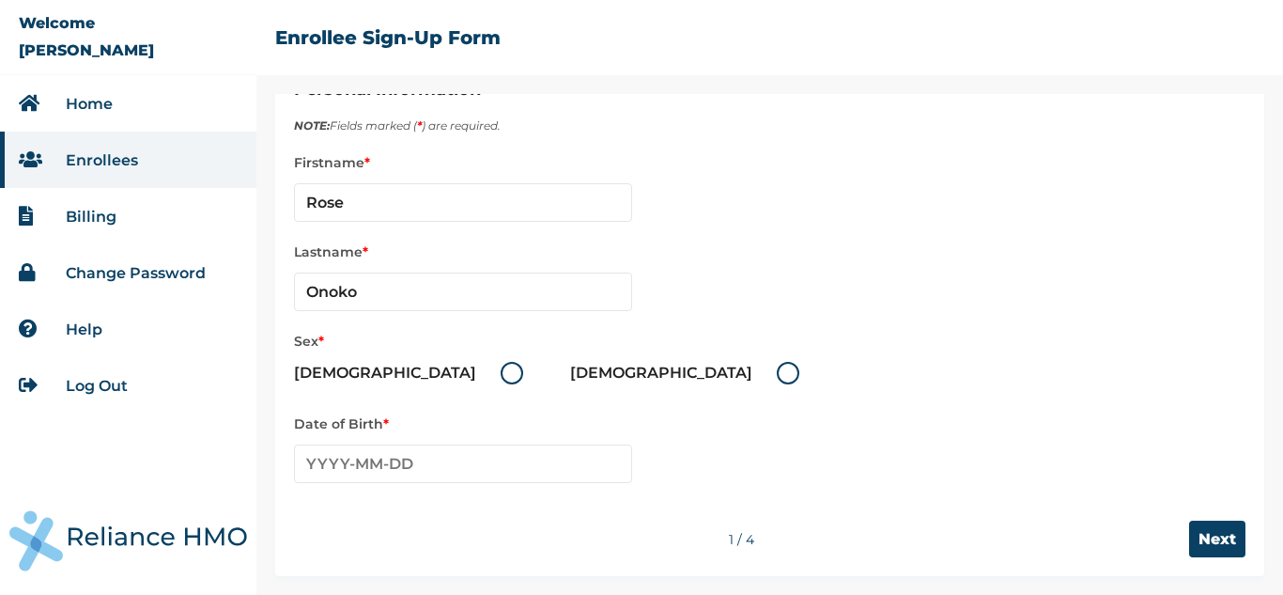
click at [570, 368] on label "[DEMOGRAPHIC_DATA]" at bounding box center [689, 373] width 239 height 23
click at [751, 368] on input "[DEMOGRAPHIC_DATA]" at bounding box center [766, 373] width 30 height 30
radio input "true"
click at [443, 474] on input "text" at bounding box center [463, 463] width 338 height 39
click at [314, 498] on span "‹" at bounding box center [309, 500] width 20 height 23
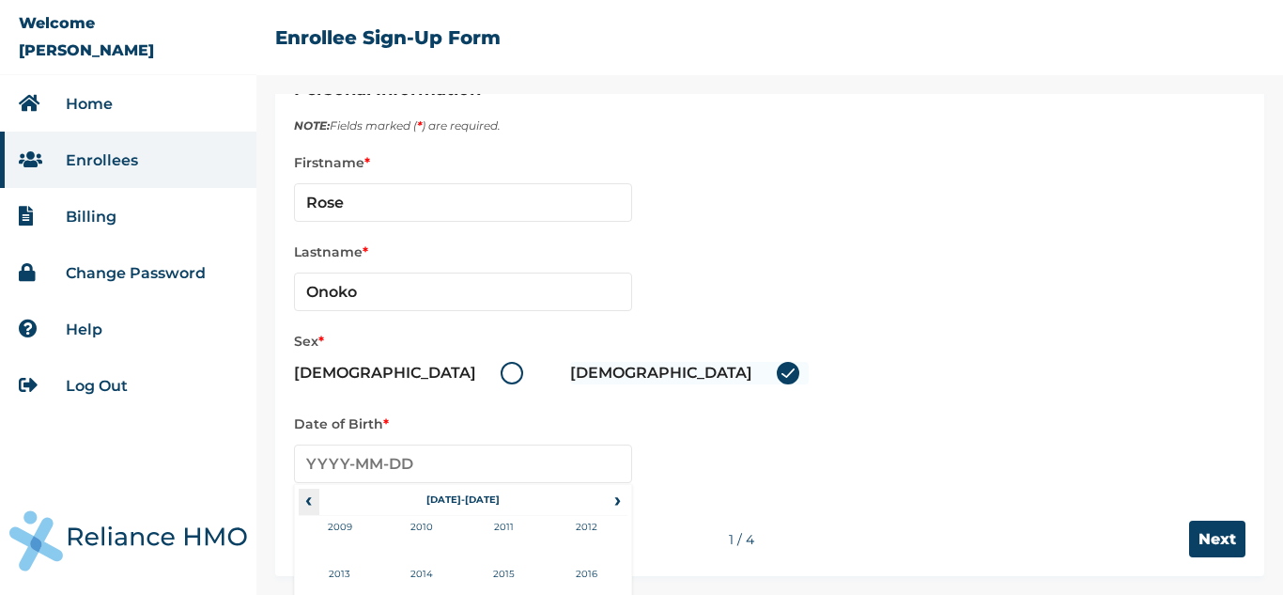
click at [314, 498] on span "‹" at bounding box center [309, 500] width 20 height 23
click at [317, 504] on span "‹" at bounding box center [309, 500] width 20 height 23
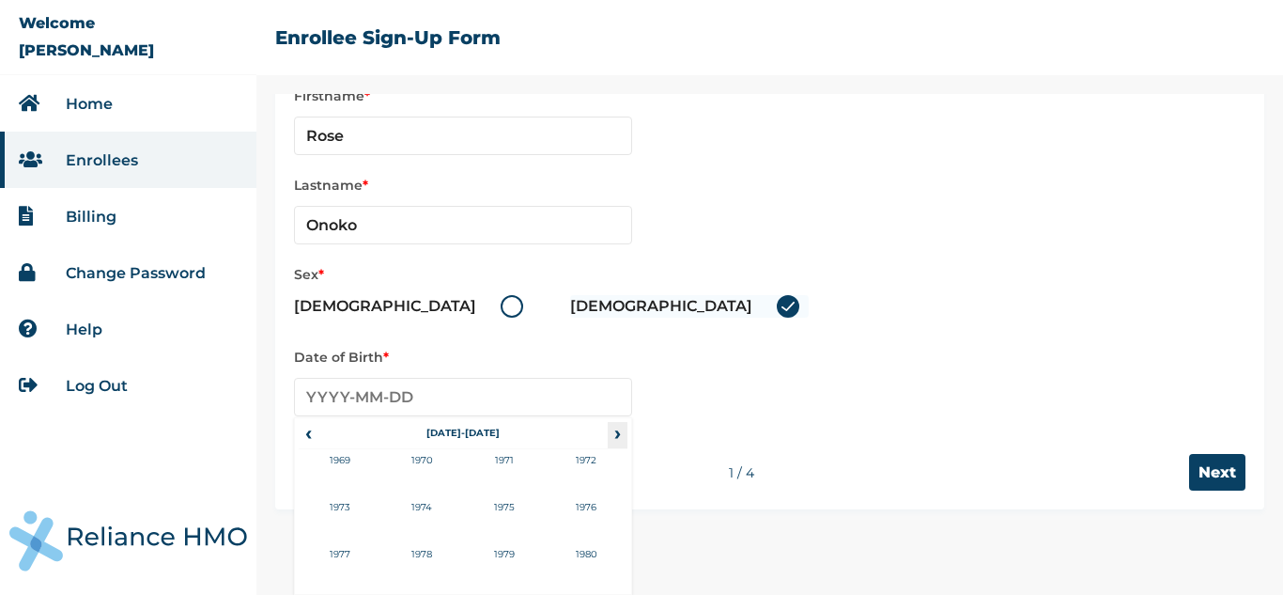
click at [611, 440] on span "›" at bounding box center [618, 433] width 21 height 23
click at [310, 438] on span "‹" at bounding box center [309, 433] width 20 height 23
click at [308, 427] on span "‹" at bounding box center [309, 433] width 20 height 23
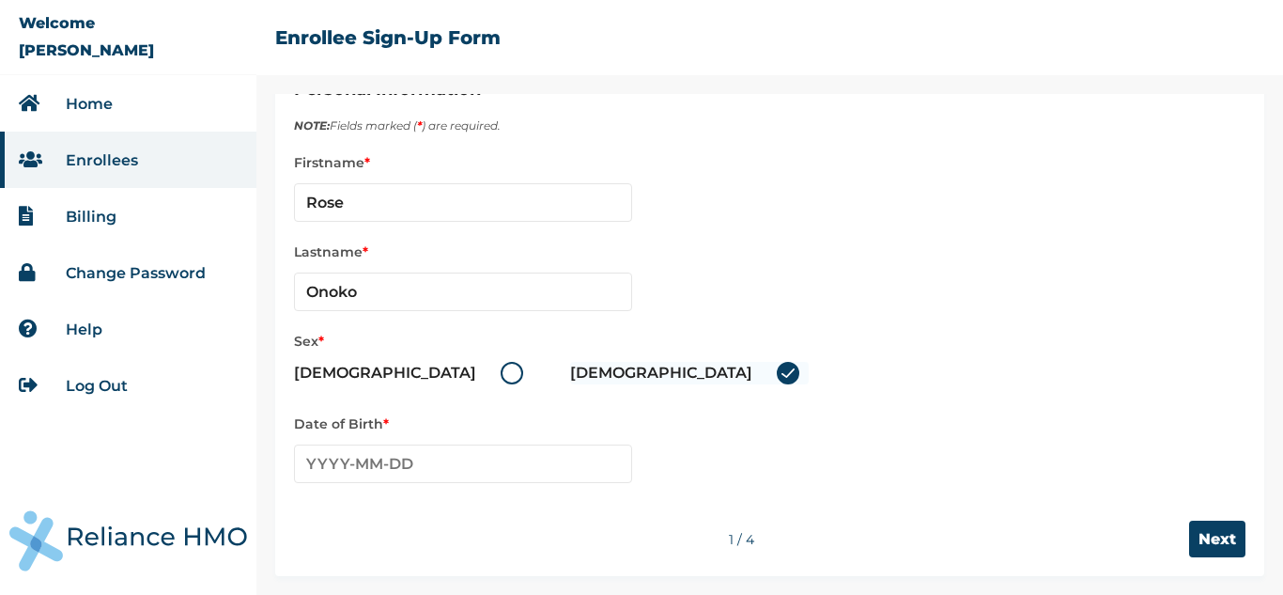
scroll to position [60, 0]
click at [69, 97] on link "Home" at bounding box center [89, 104] width 47 height 18
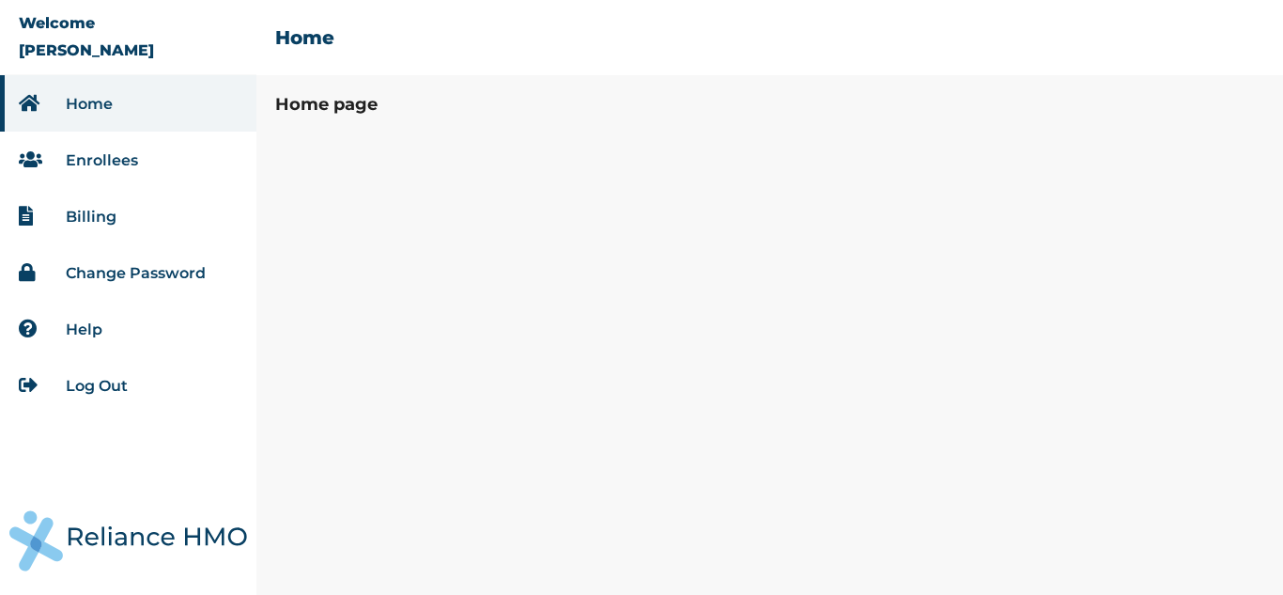
click at [92, 153] on link "Enrollees" at bounding box center [102, 160] width 72 height 18
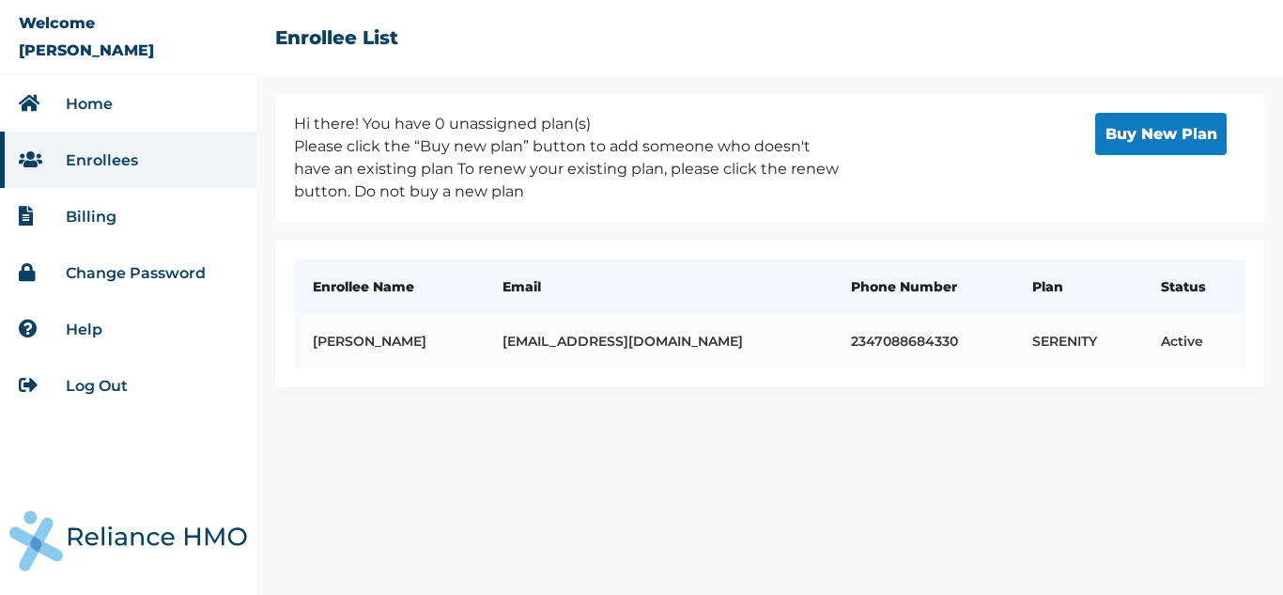
click at [644, 345] on td "ebhomienaugusta@gmail.com" at bounding box center [658, 341] width 349 height 54
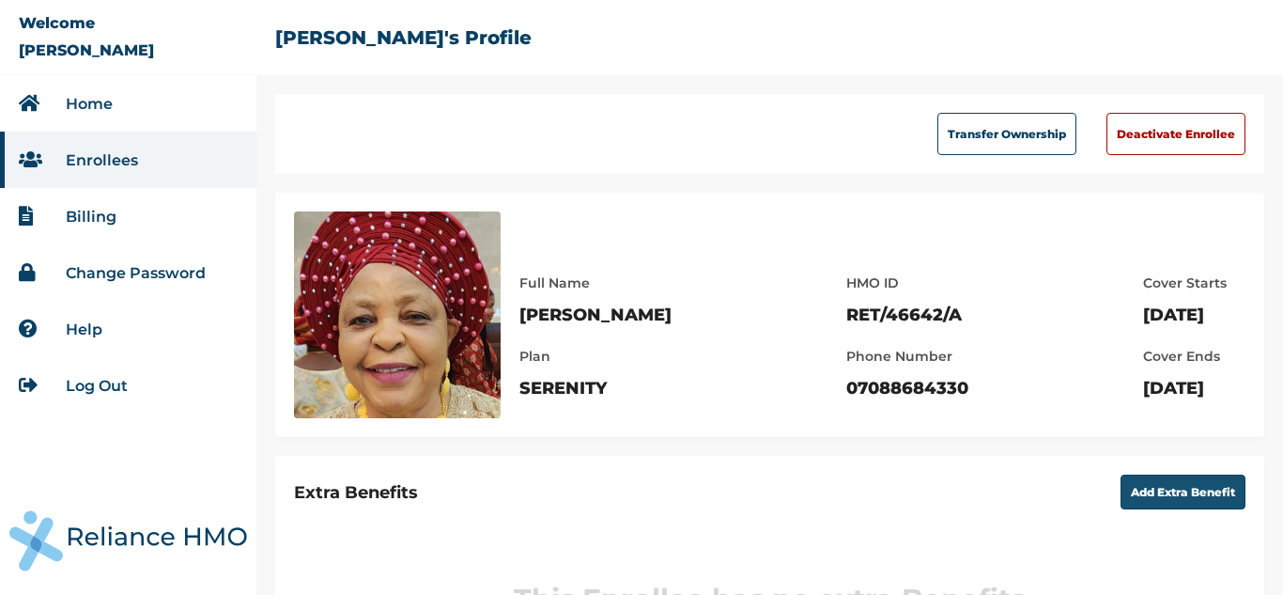
click at [1152, 489] on button "Add Extra Benefit" at bounding box center [1183, 491] width 125 height 35
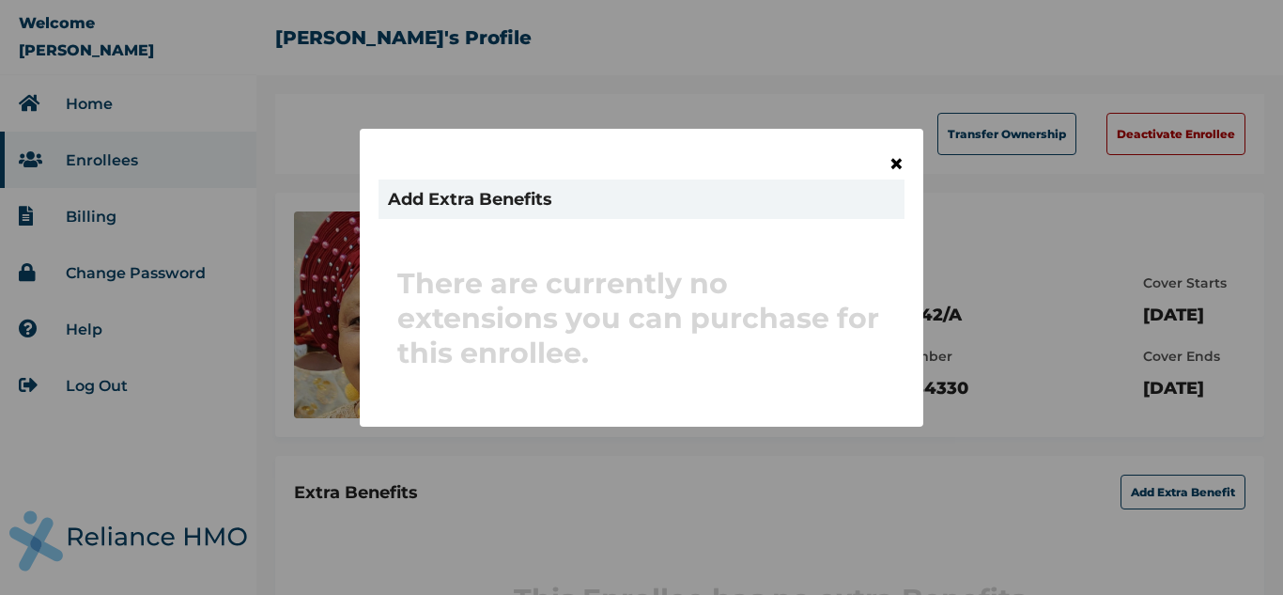
click at [898, 164] on span "×" at bounding box center [897, 163] width 16 height 32
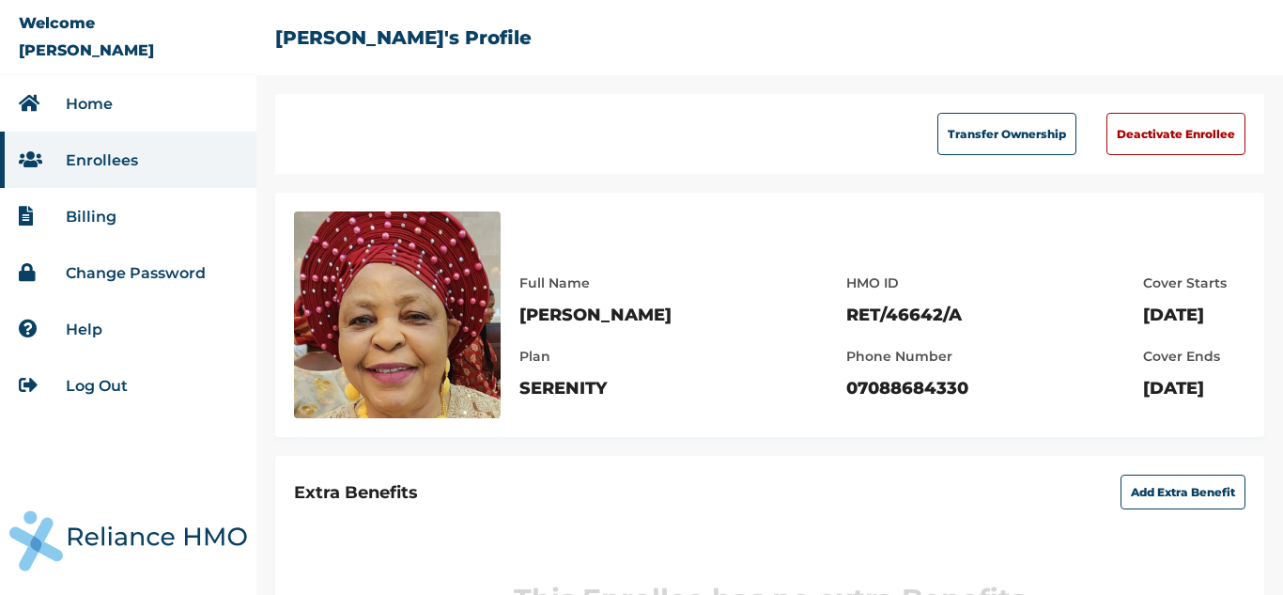
click at [106, 390] on link "Log Out" at bounding box center [97, 386] width 62 height 18
